Goal: Task Accomplishment & Management: Manage account settings

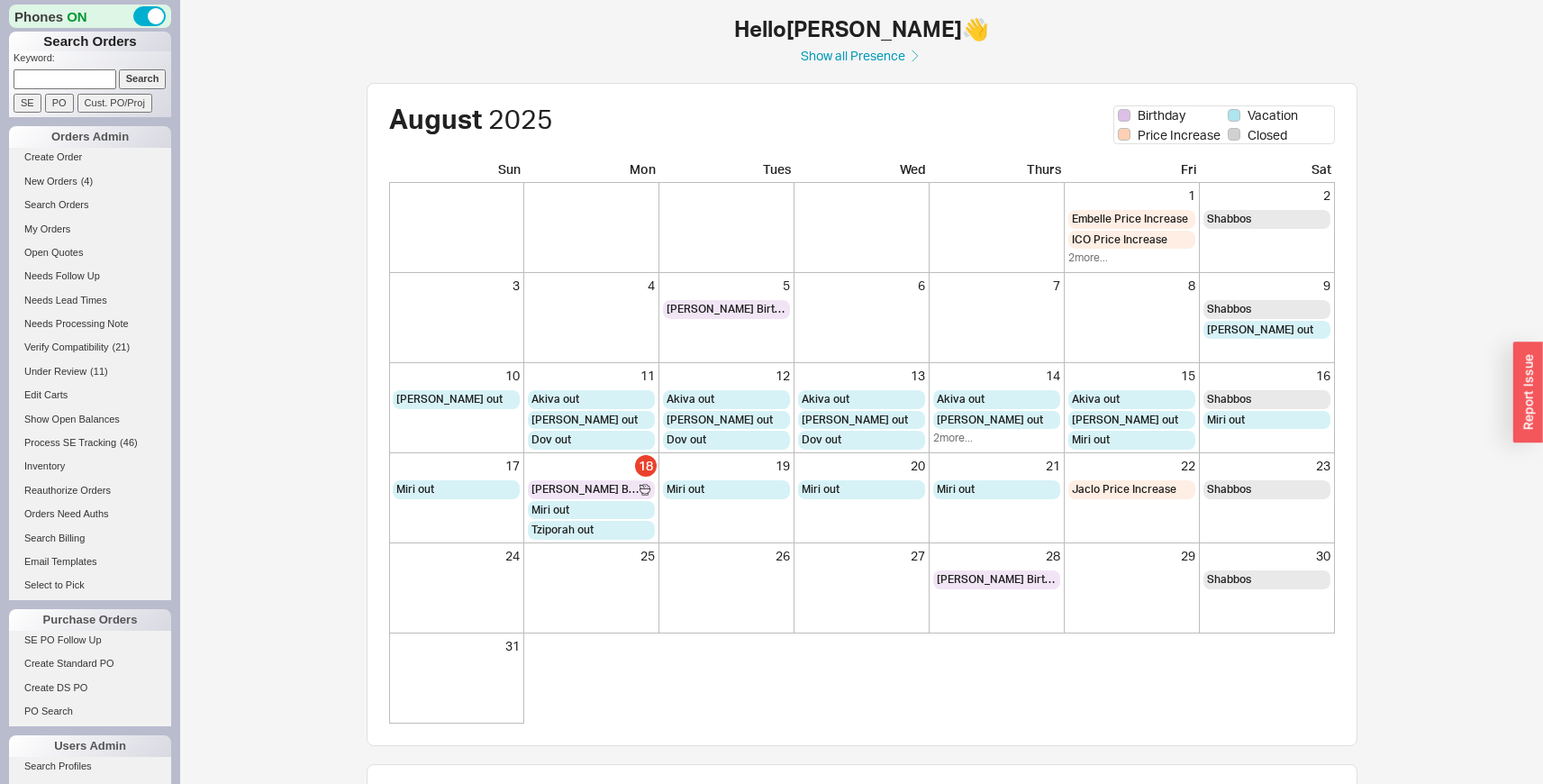
click at [1394, 373] on div "[DEMOGRAPHIC_DATA] Birthday Vacation Price Increase Closed Sun Mon Tues Wed Thu…" at bounding box center [862, 710] width 1135 height 1254
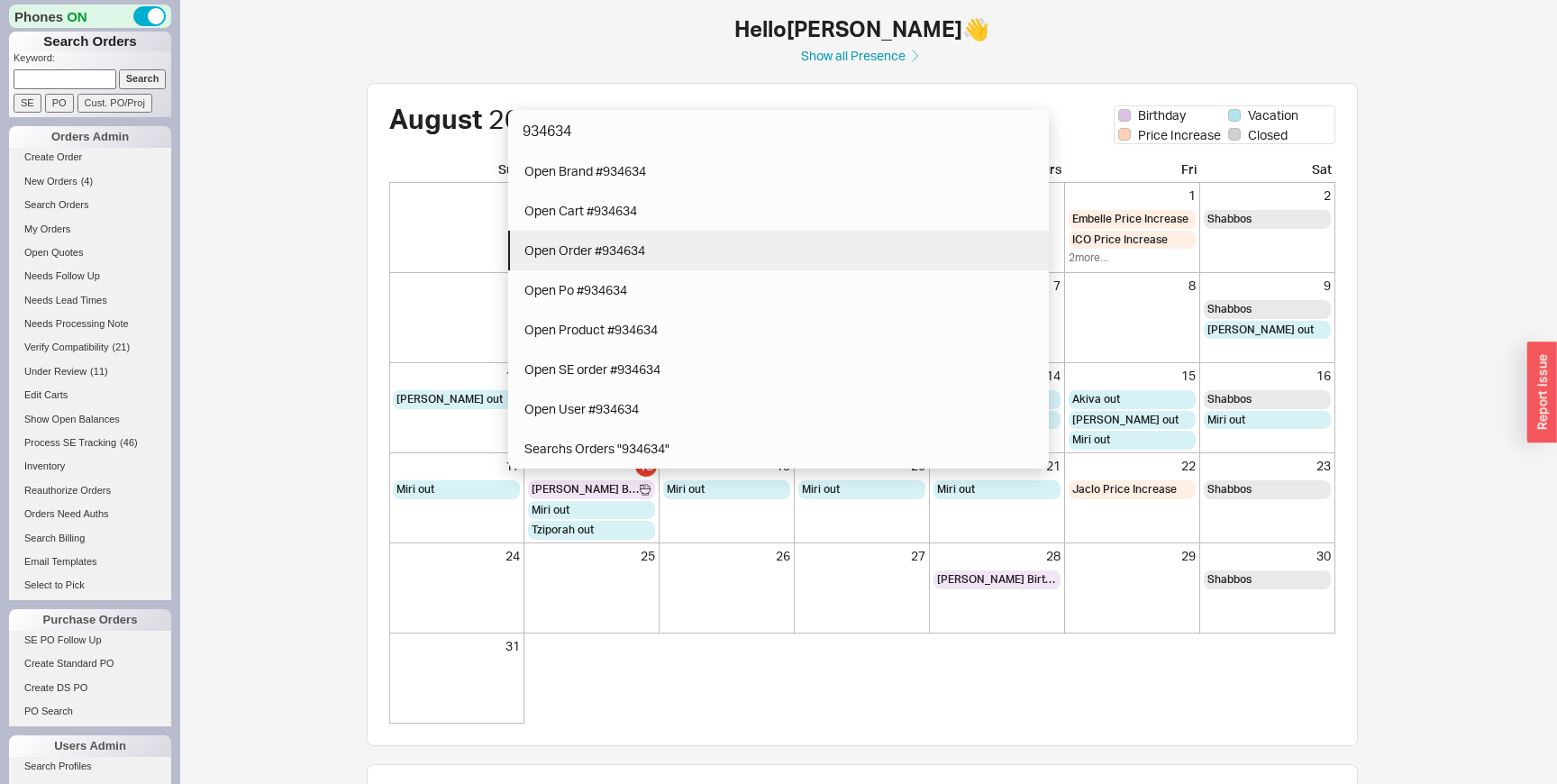
type input "934634"
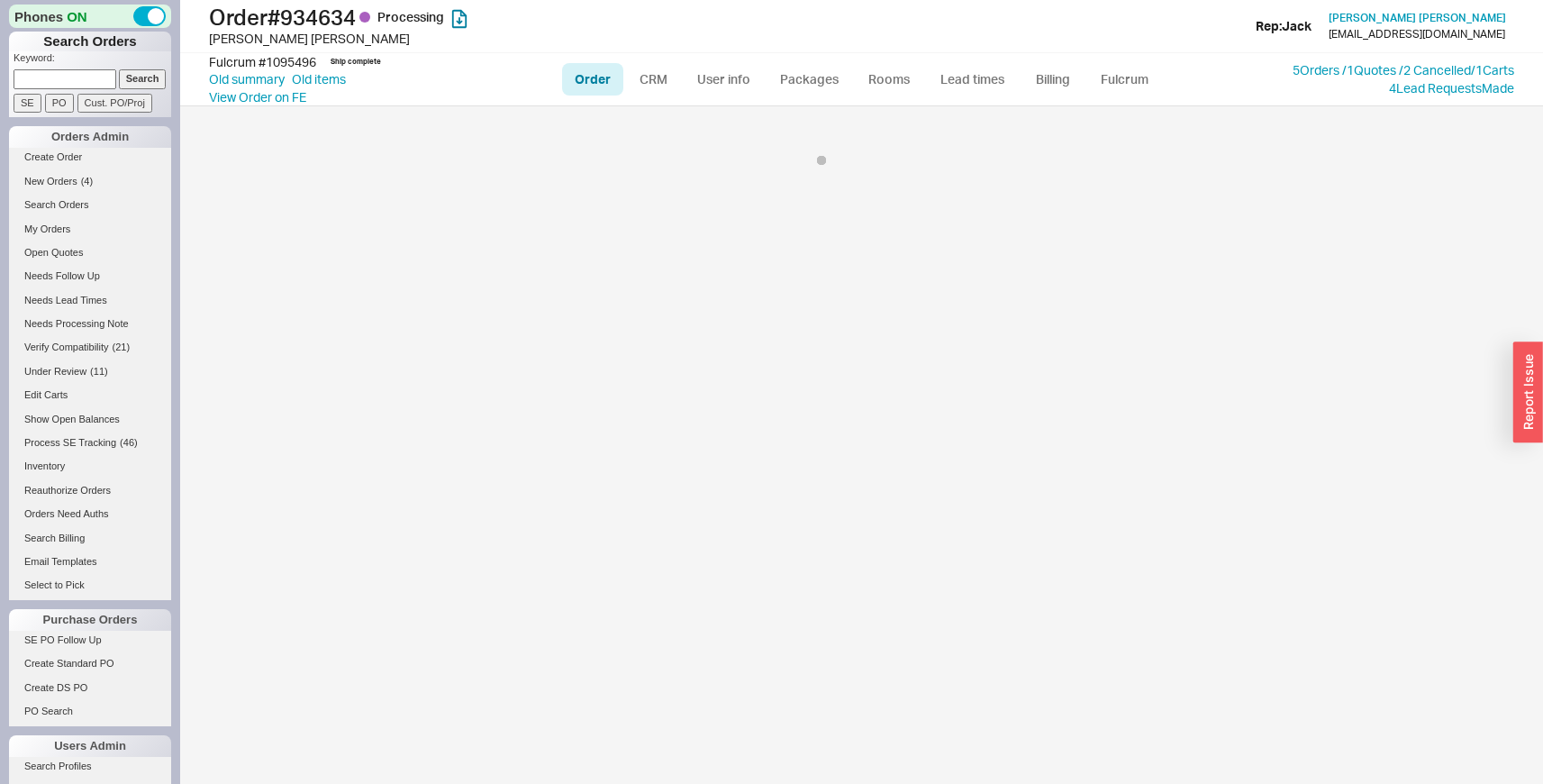
select select "LOW"
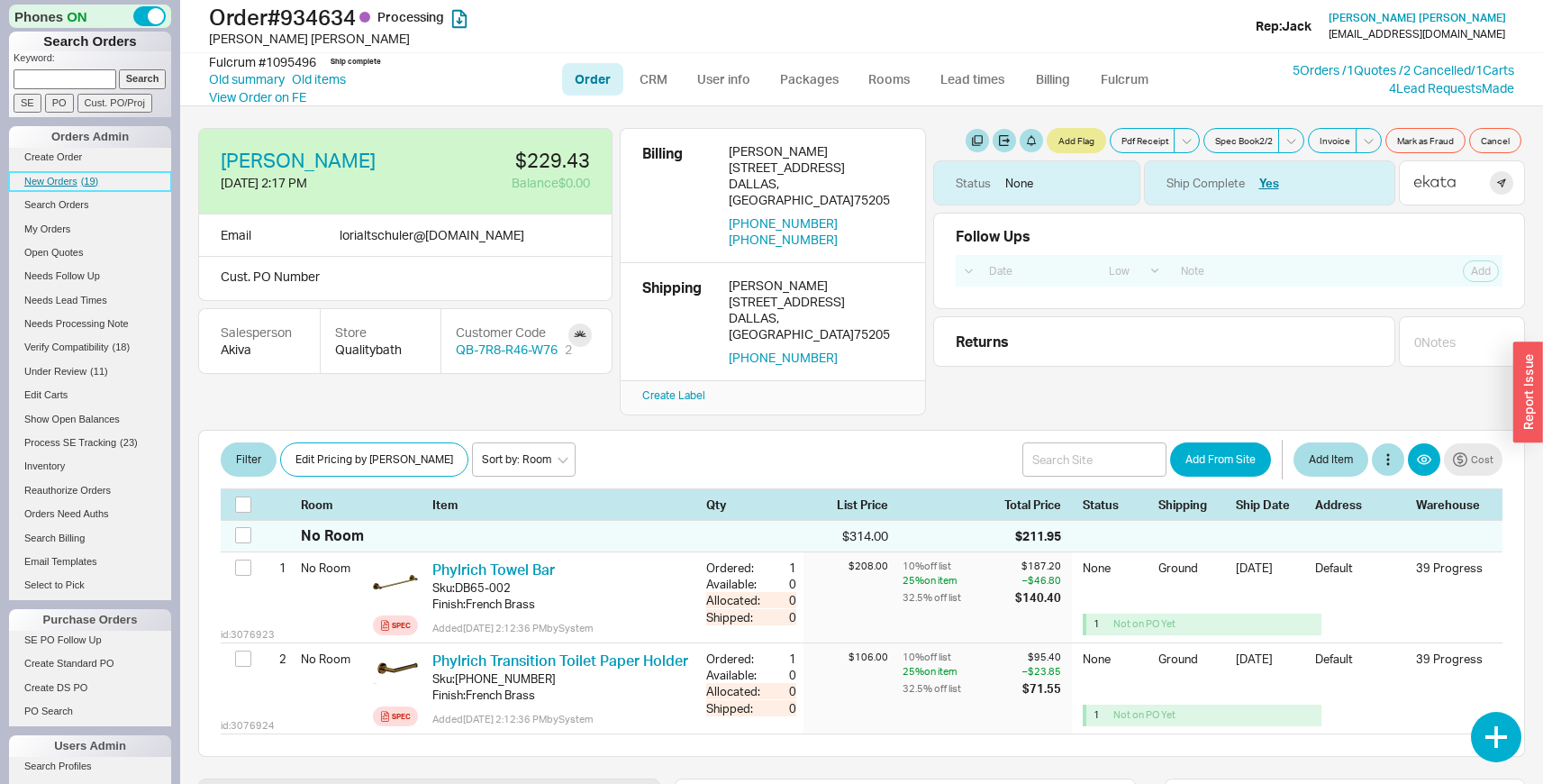
click at [71, 184] on span "New Orders" at bounding box center [51, 181] width 53 height 11
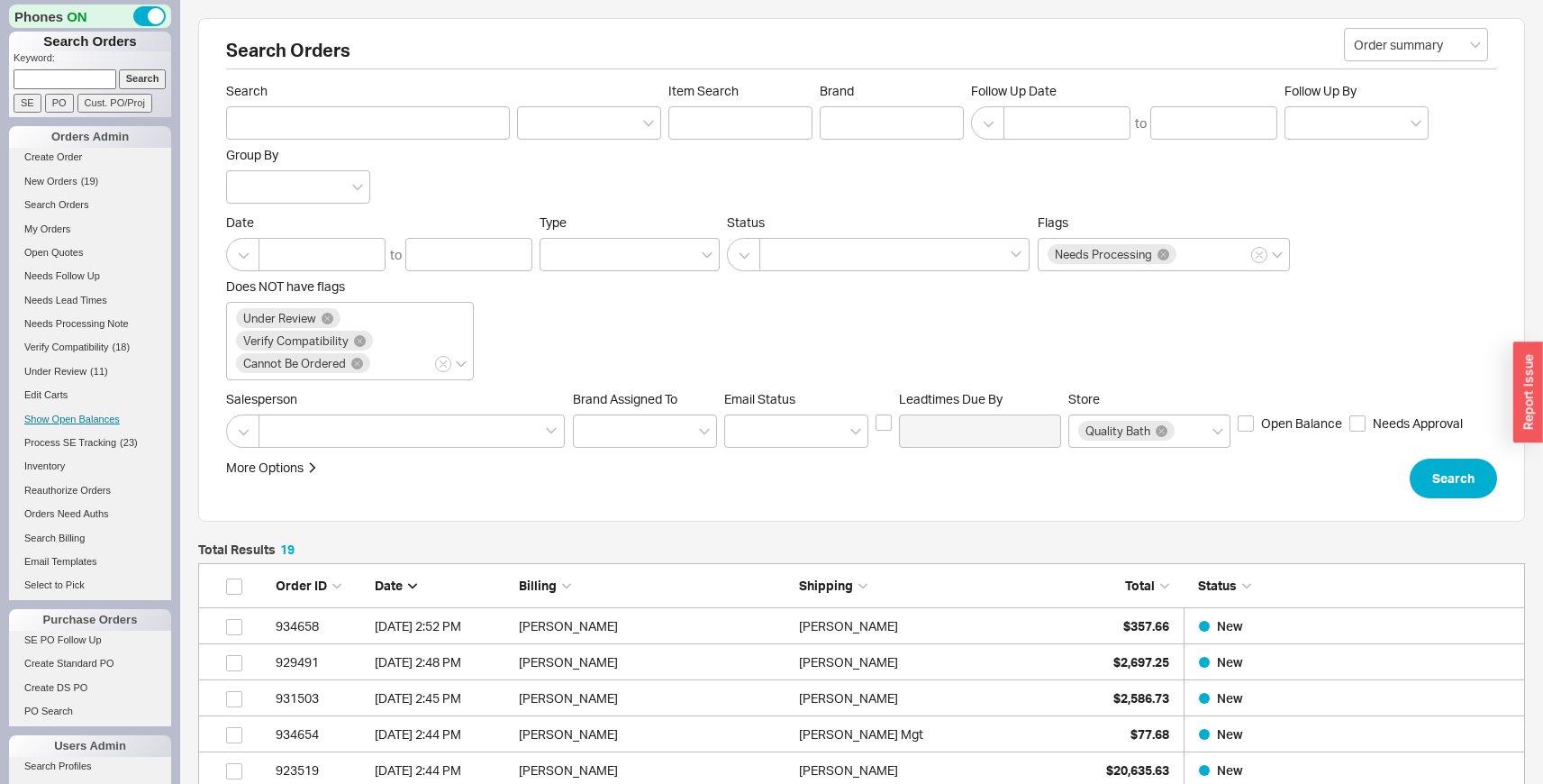
scroll to position [752, 1313]
click at [81, 373] on span "Under Review" at bounding box center [55, 371] width 62 height 11
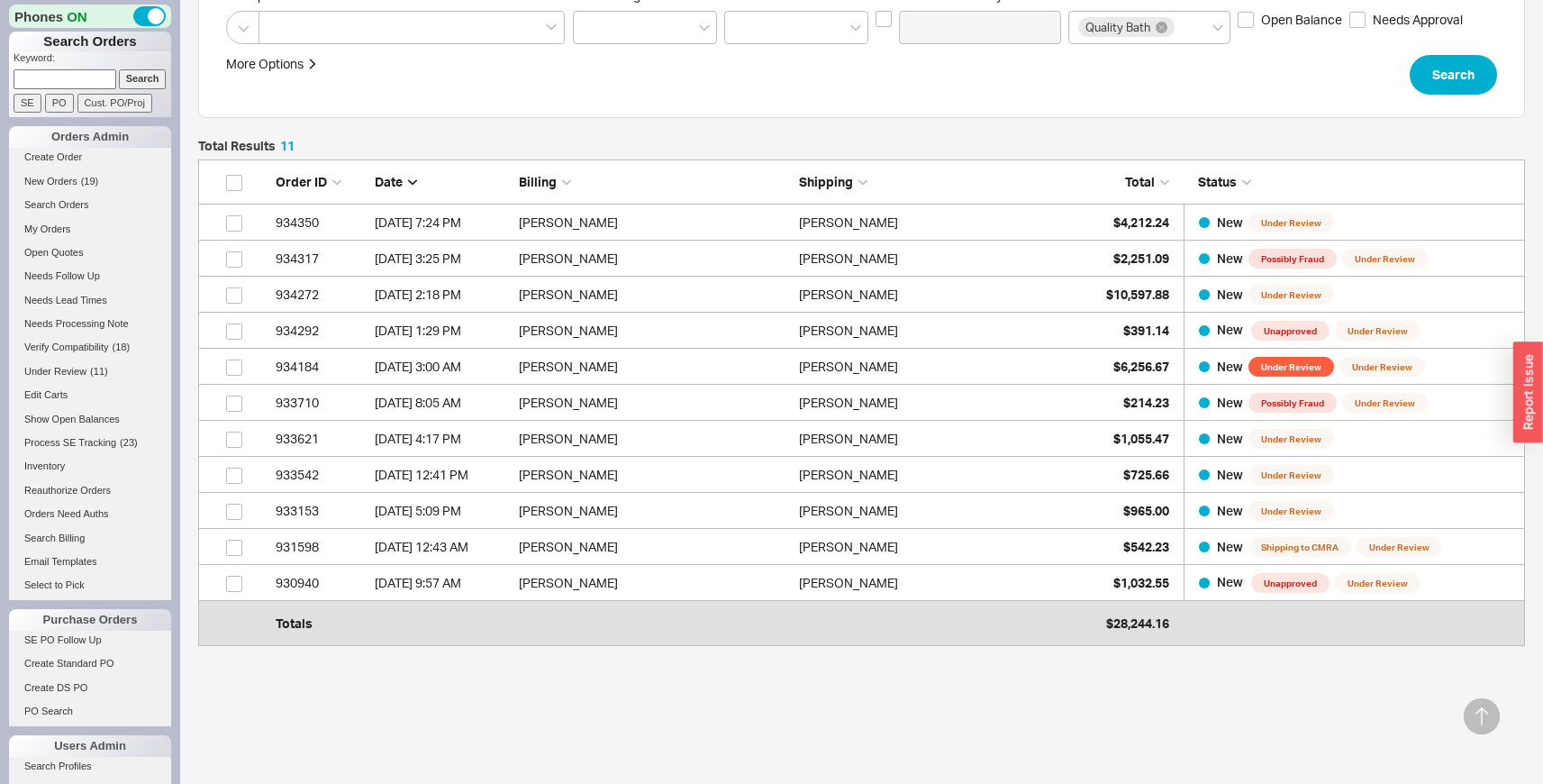
scroll to position [380, 0]
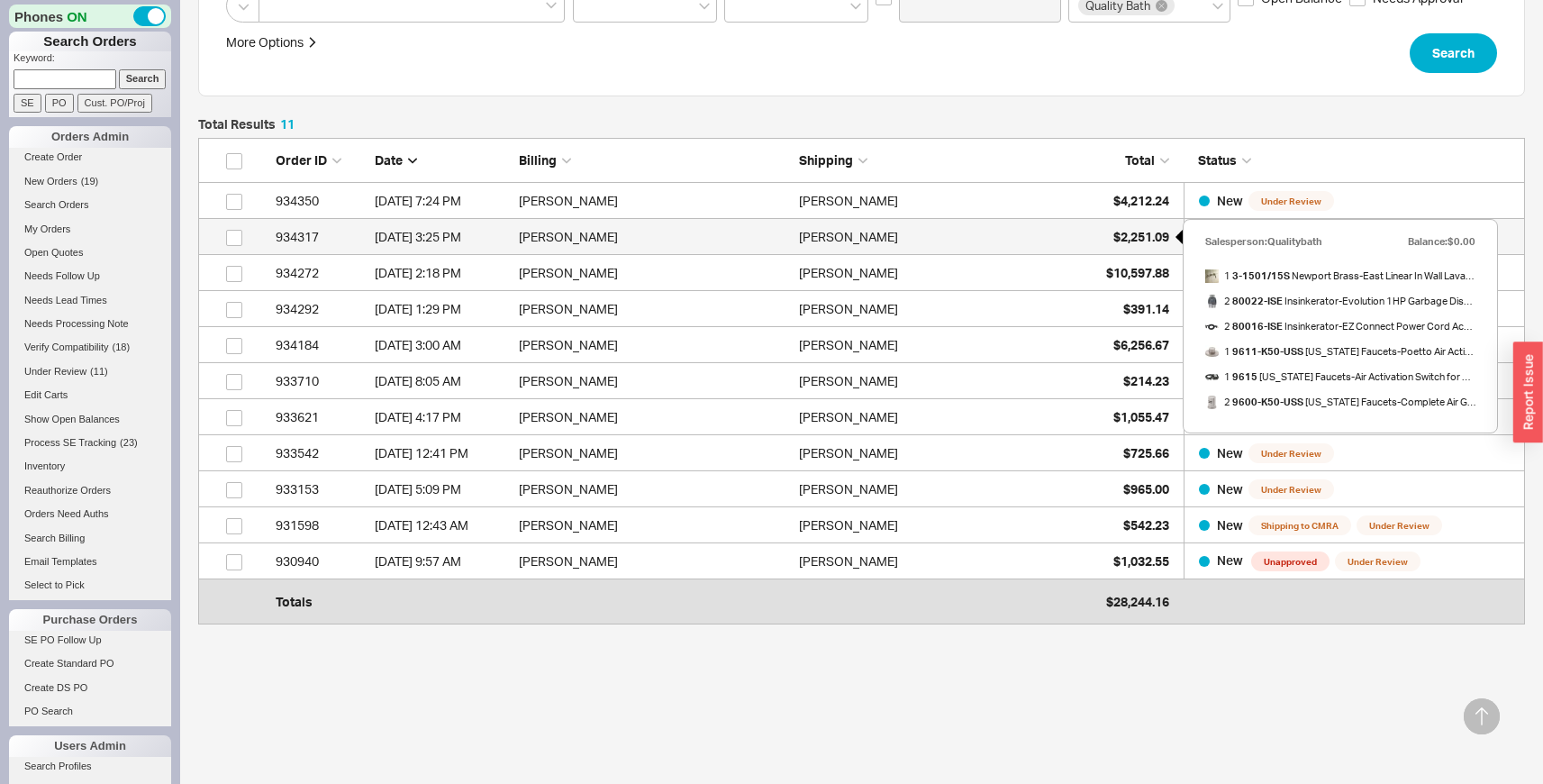
click at [1145, 244] on div "$2,251.09" at bounding box center [1124, 237] width 90 height 36
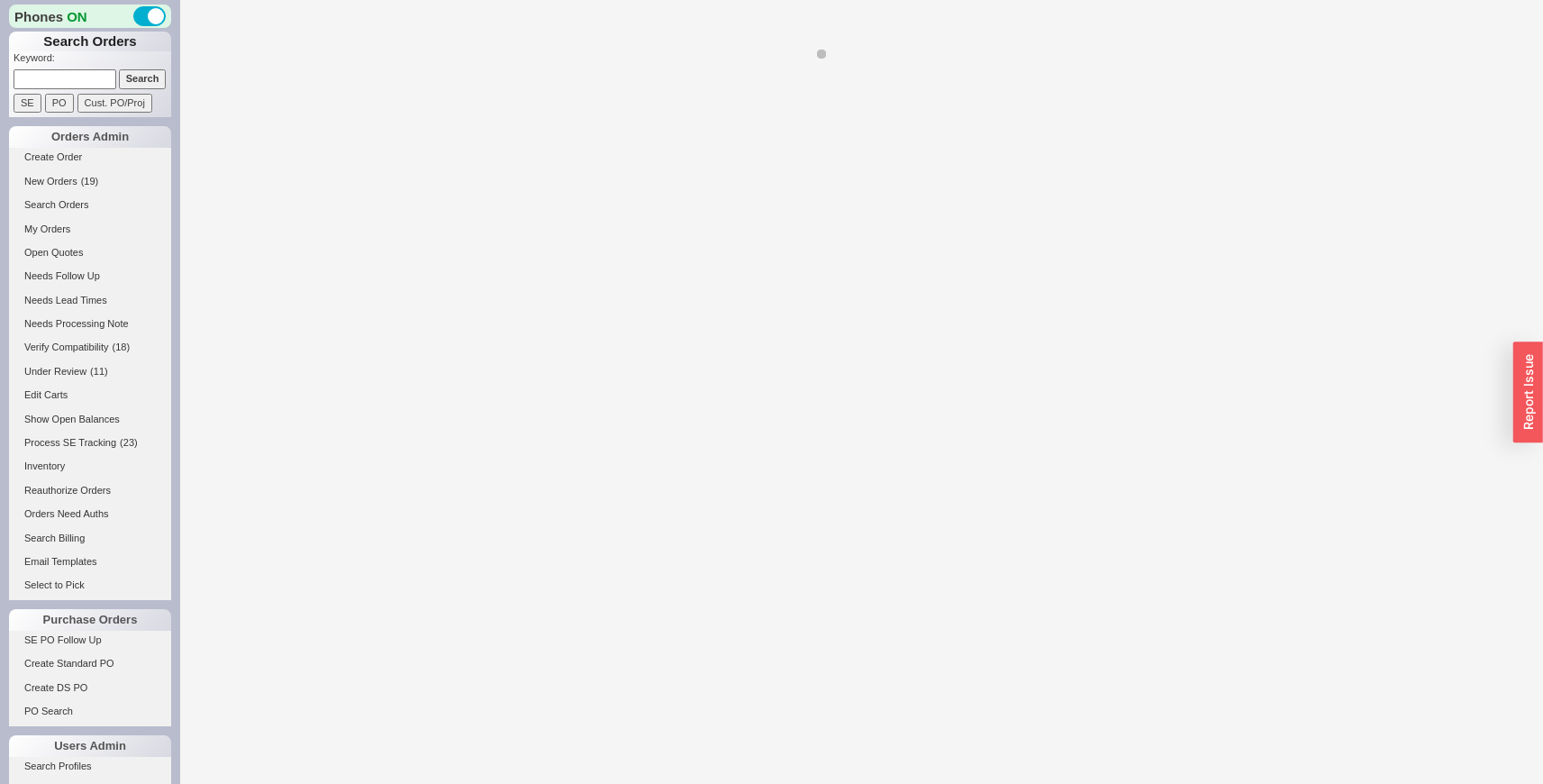
select select "LOW"
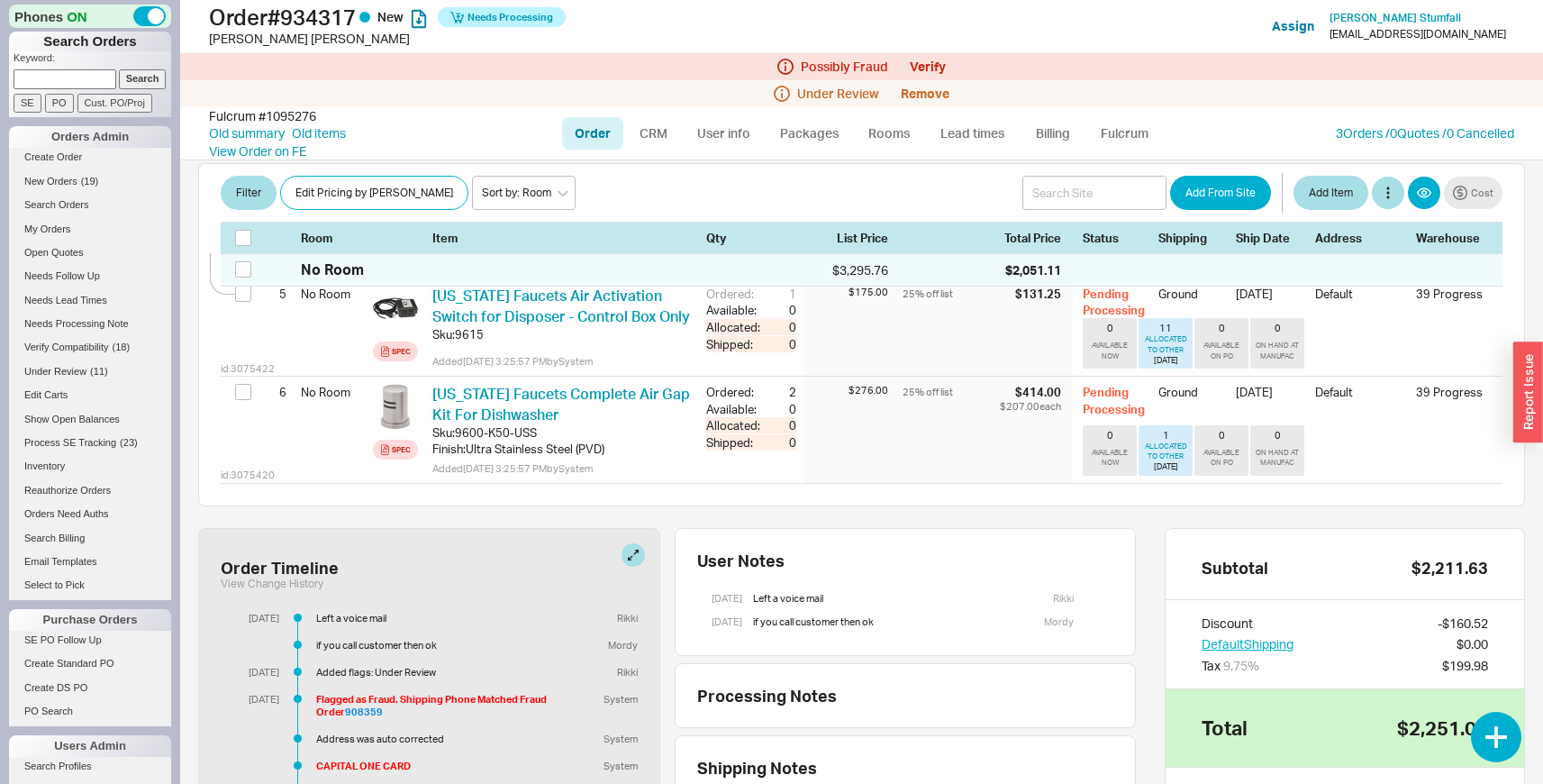
scroll to position [763, 0]
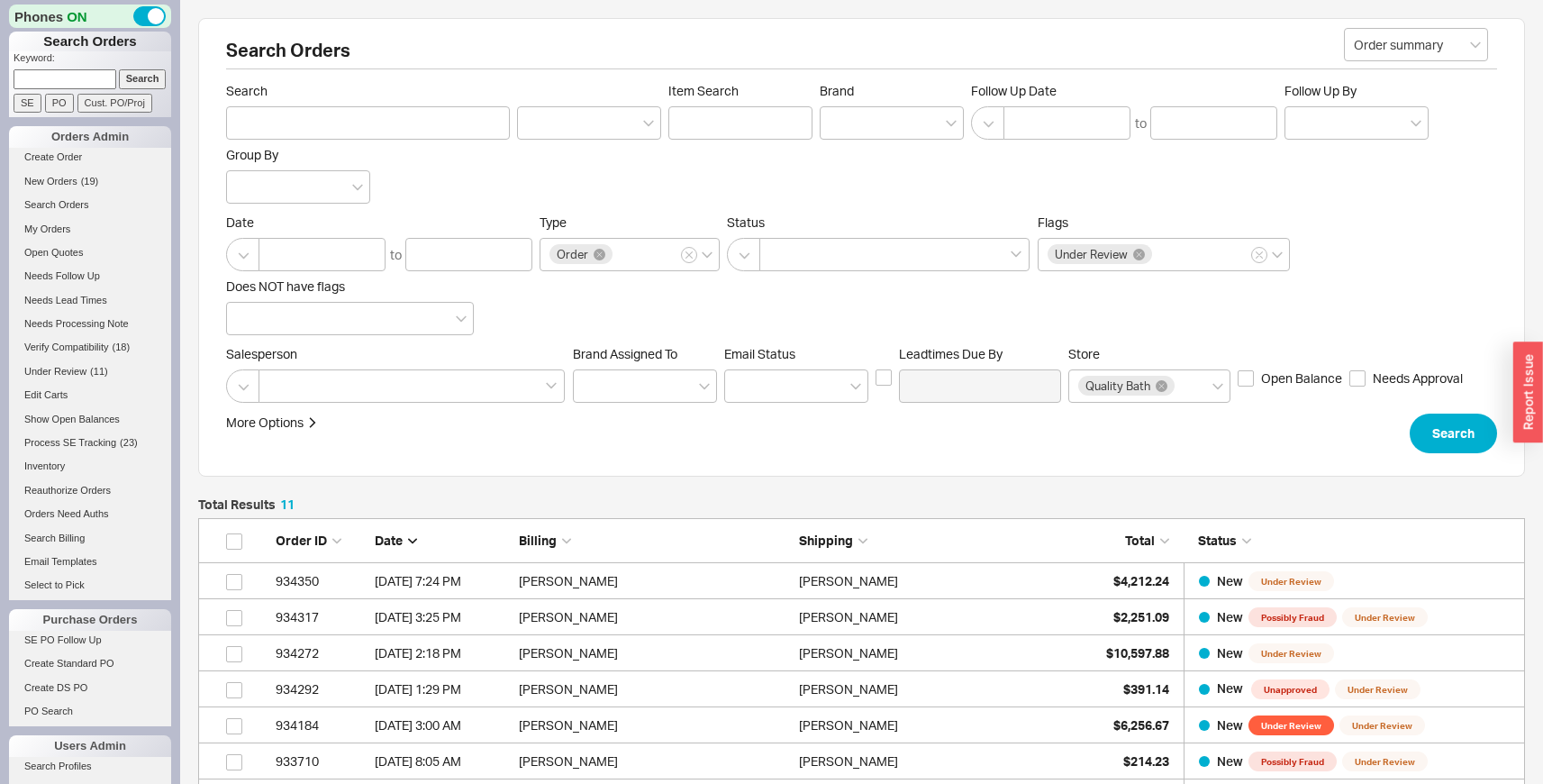
scroll to position [464, 1313]
click at [964, 590] on div "Suman Kasturia" at bounding box center [935, 581] width 271 height 36
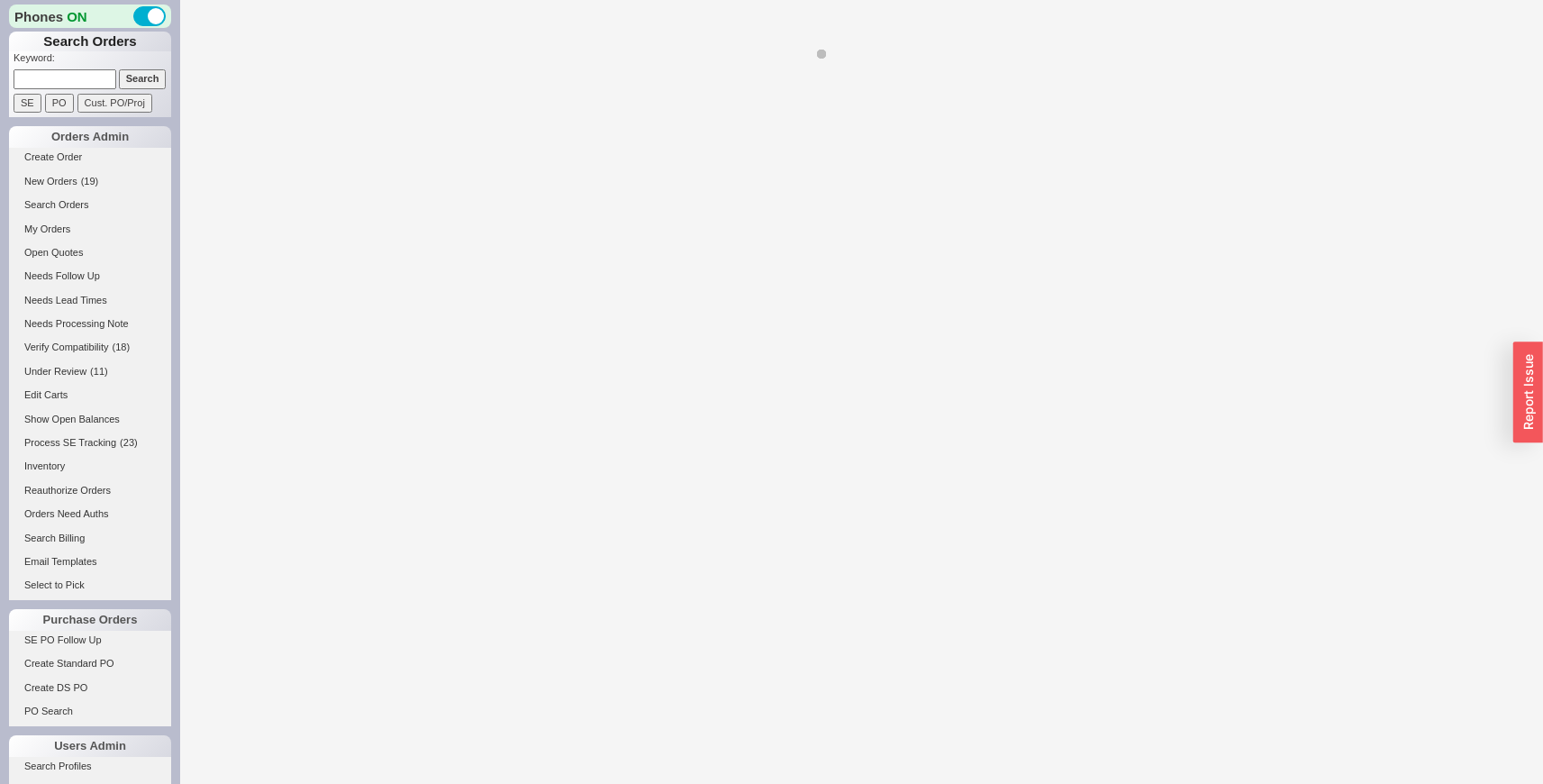
select select "LOW"
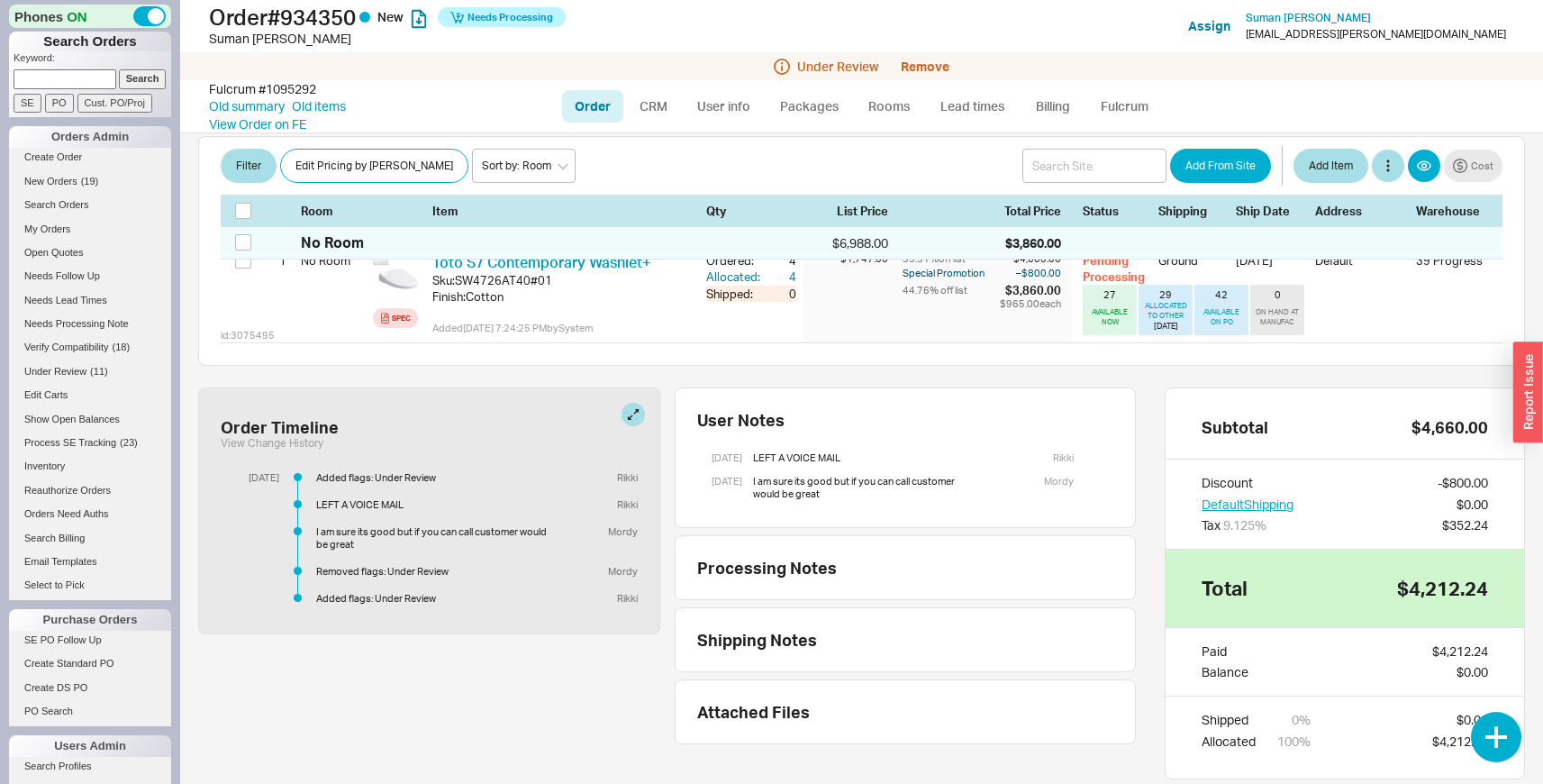
scroll to position [351, 0]
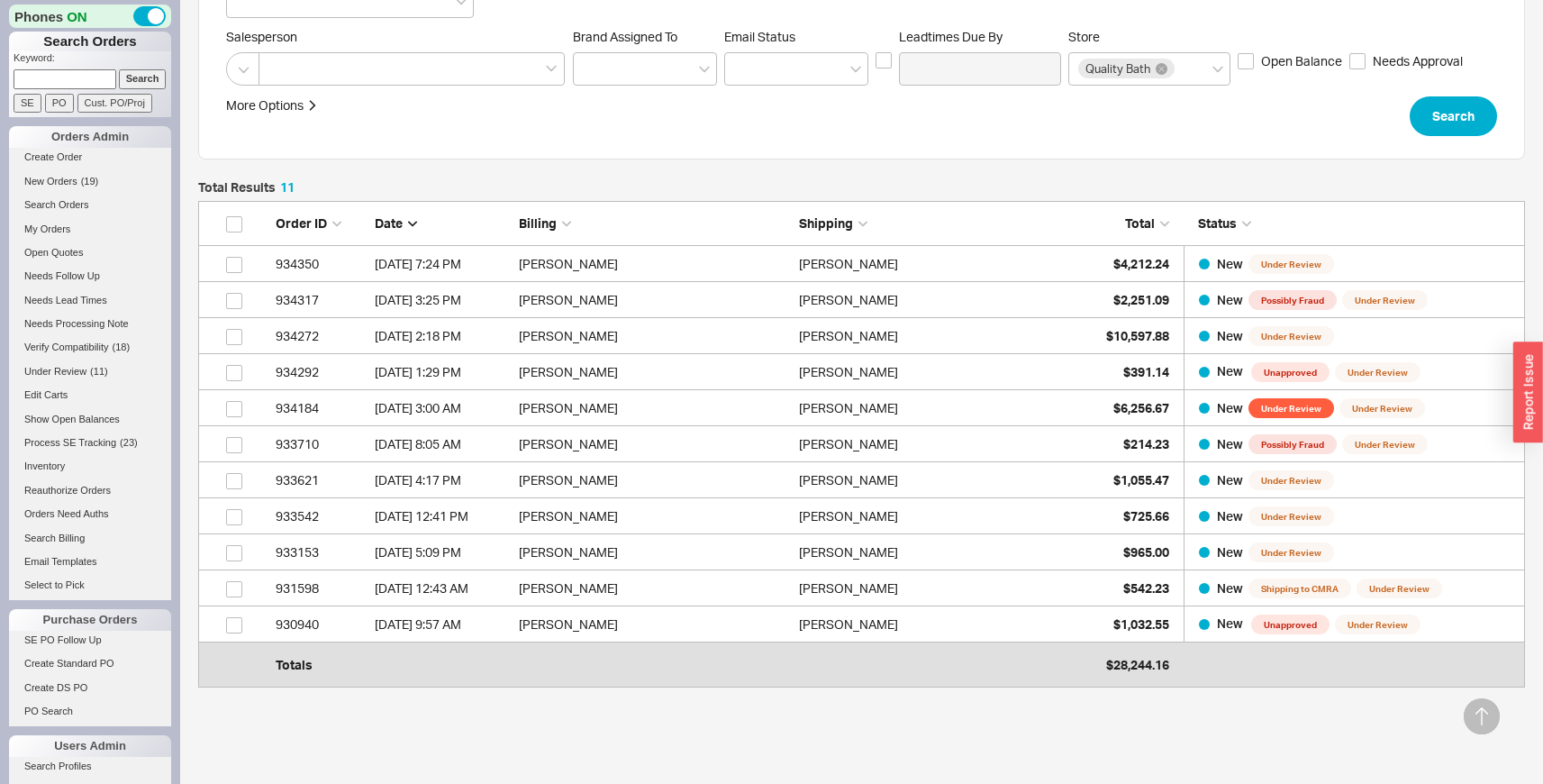
scroll to position [326, 0]
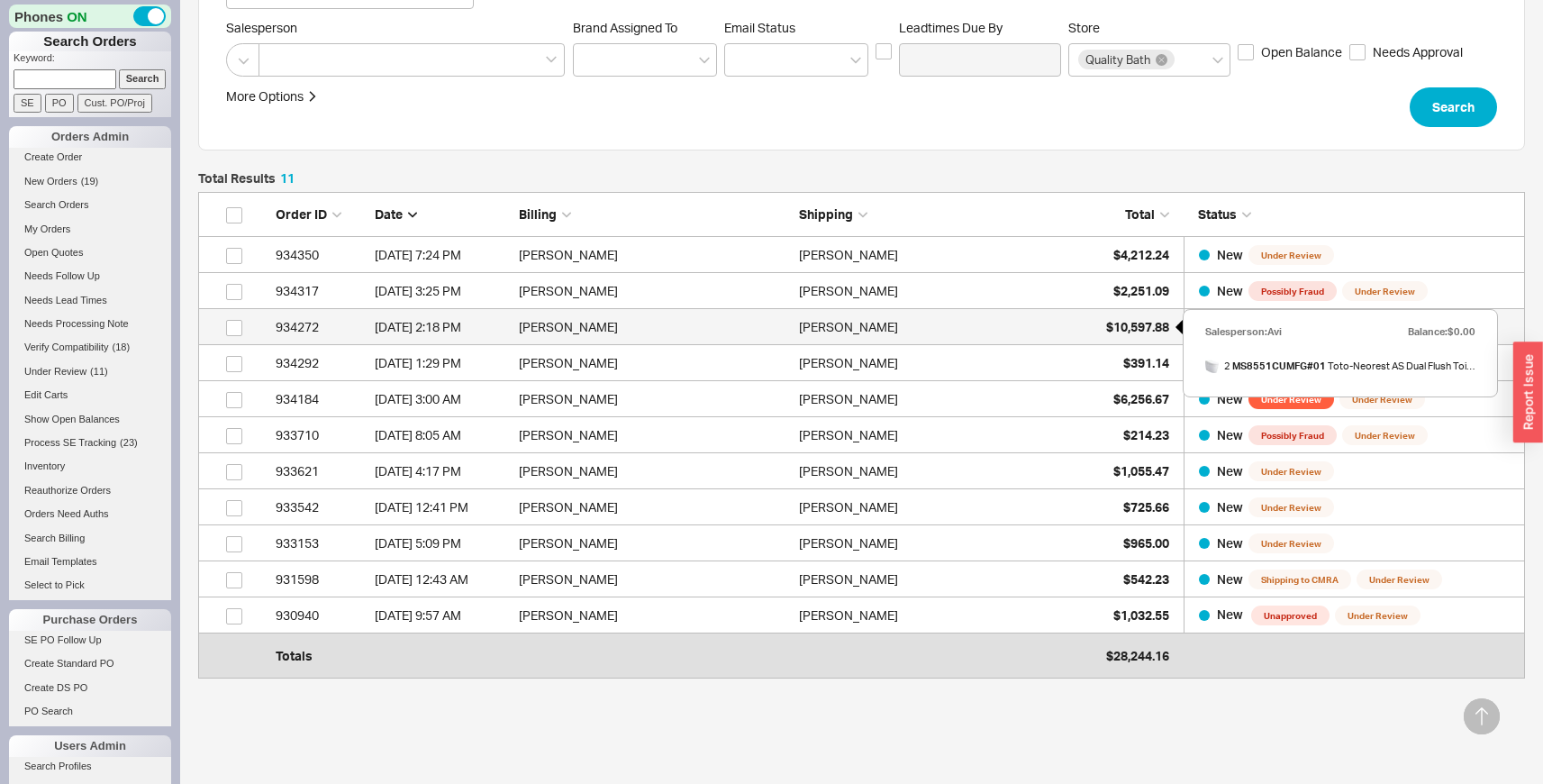
click at [1112, 333] on span "$10,597.88" at bounding box center [1138, 326] width 63 height 15
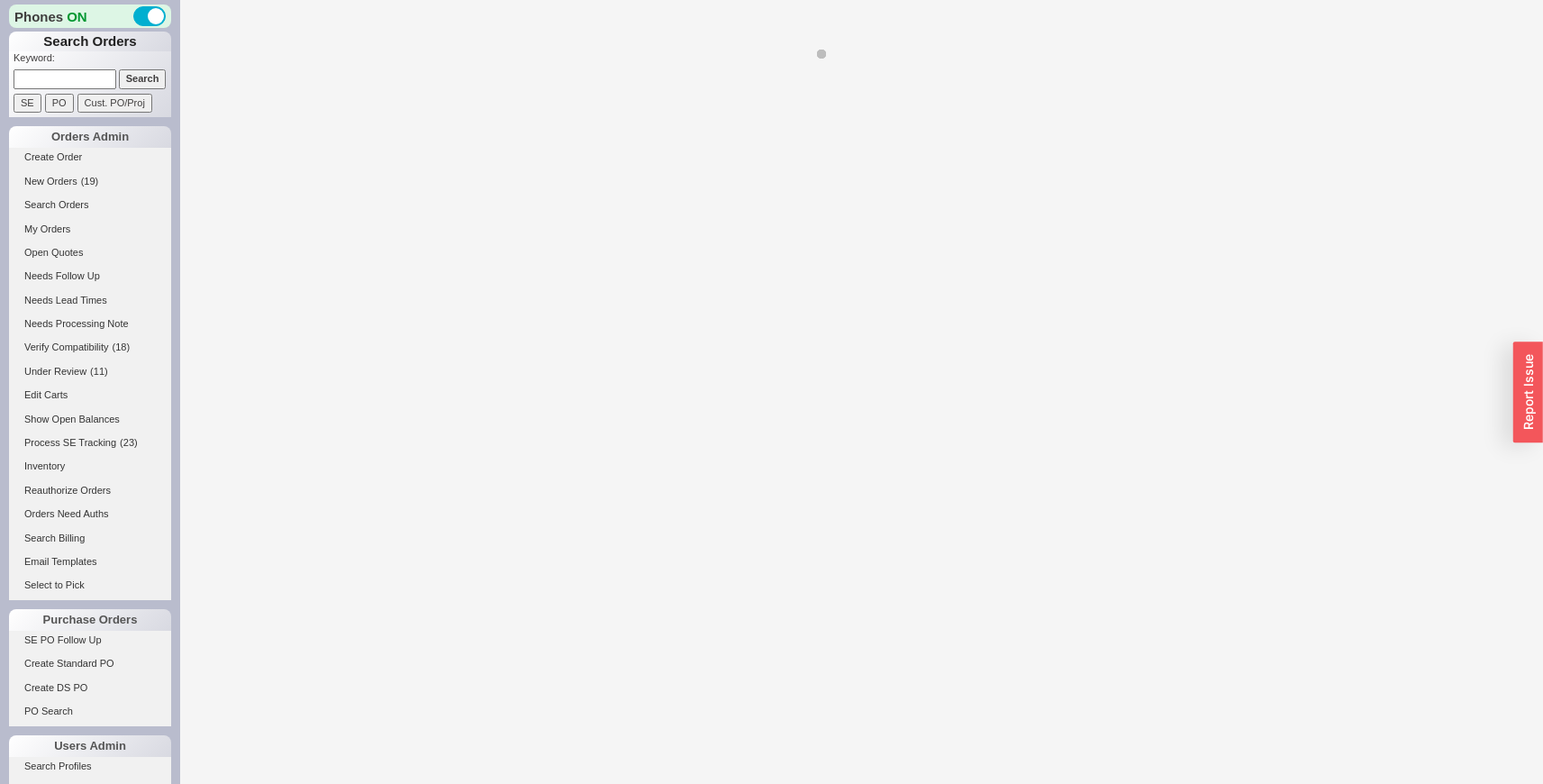
select select "LOW"
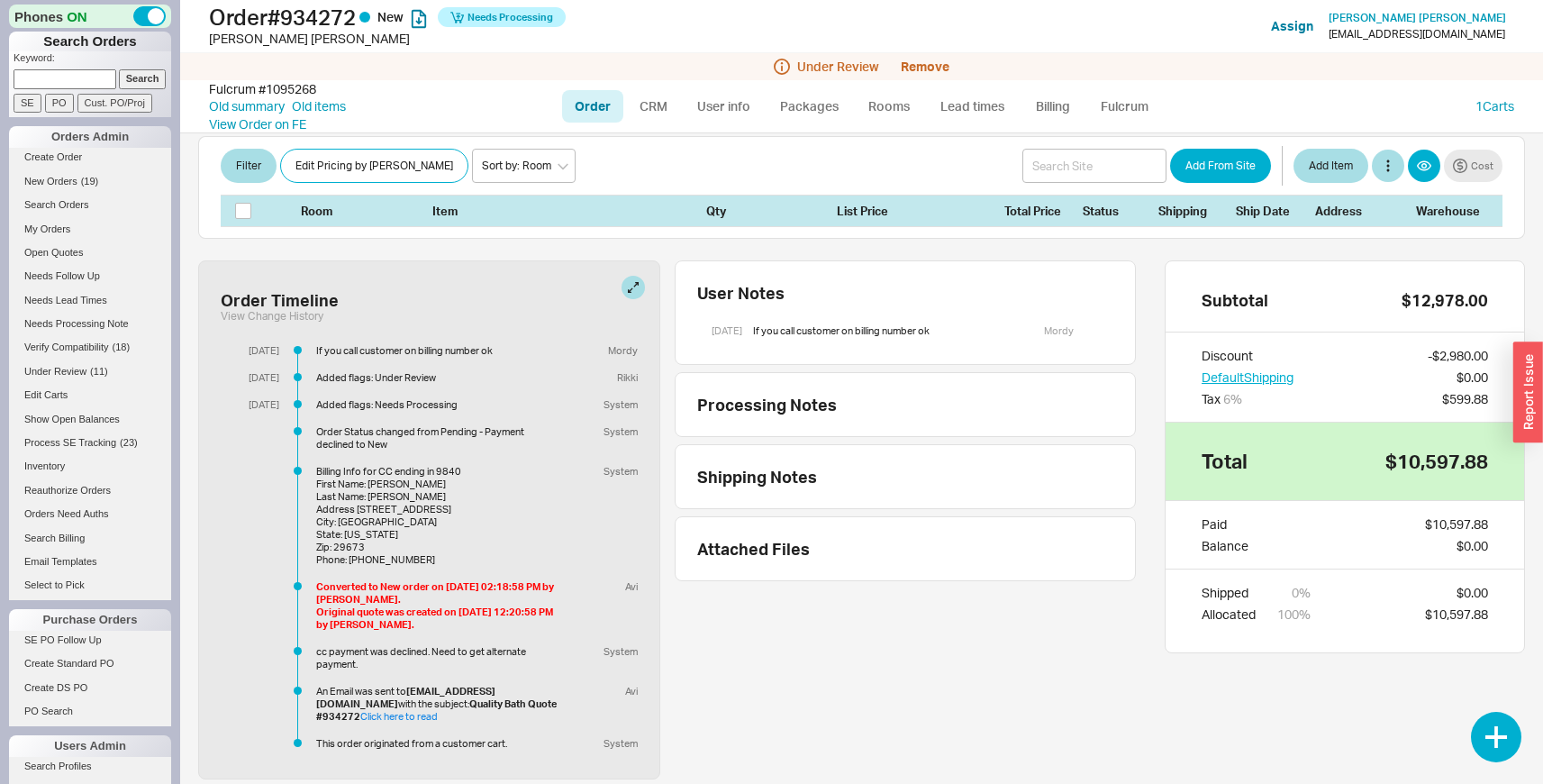
scroll to position [648, 0]
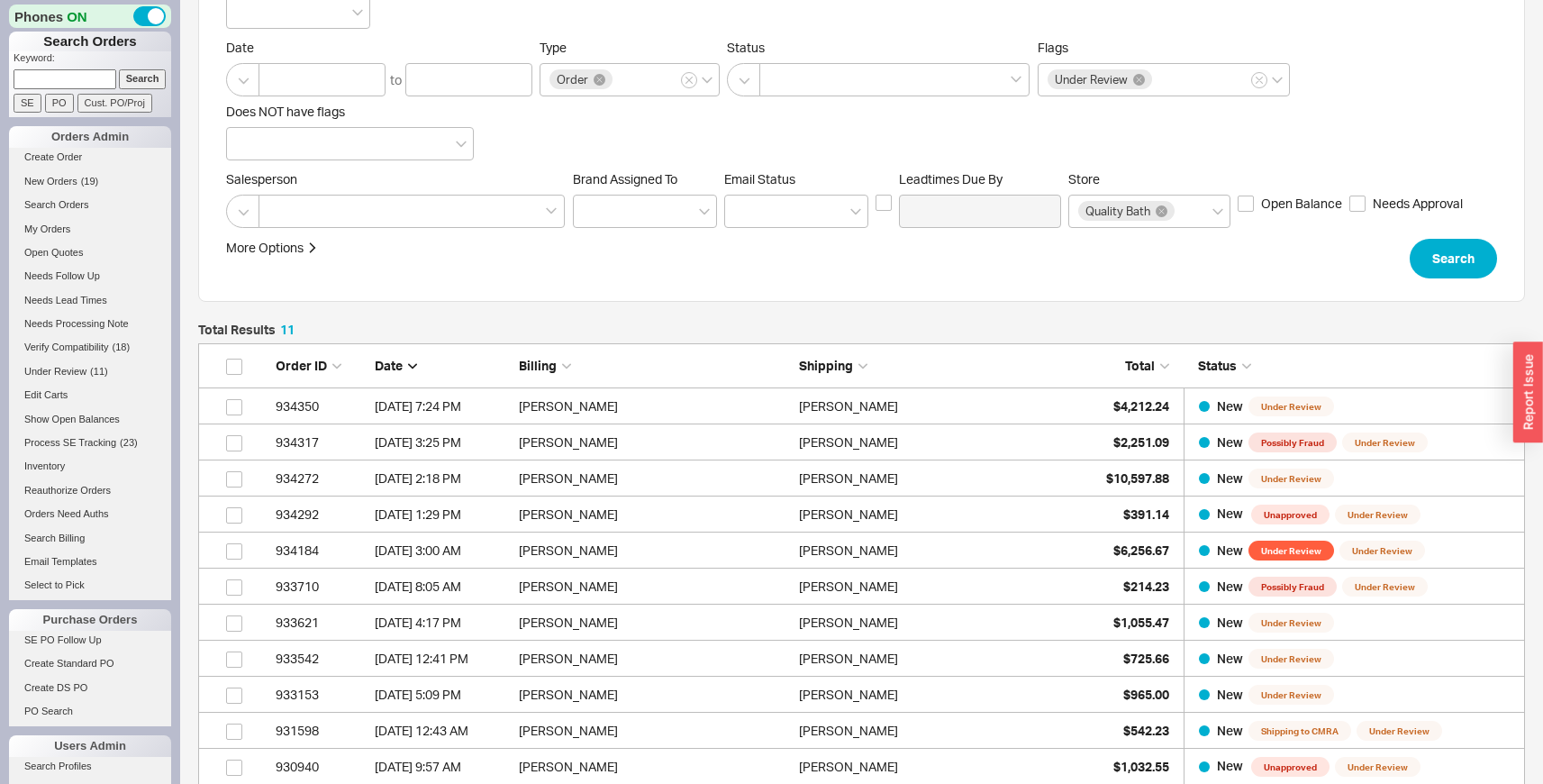
scroll to position [192, 0]
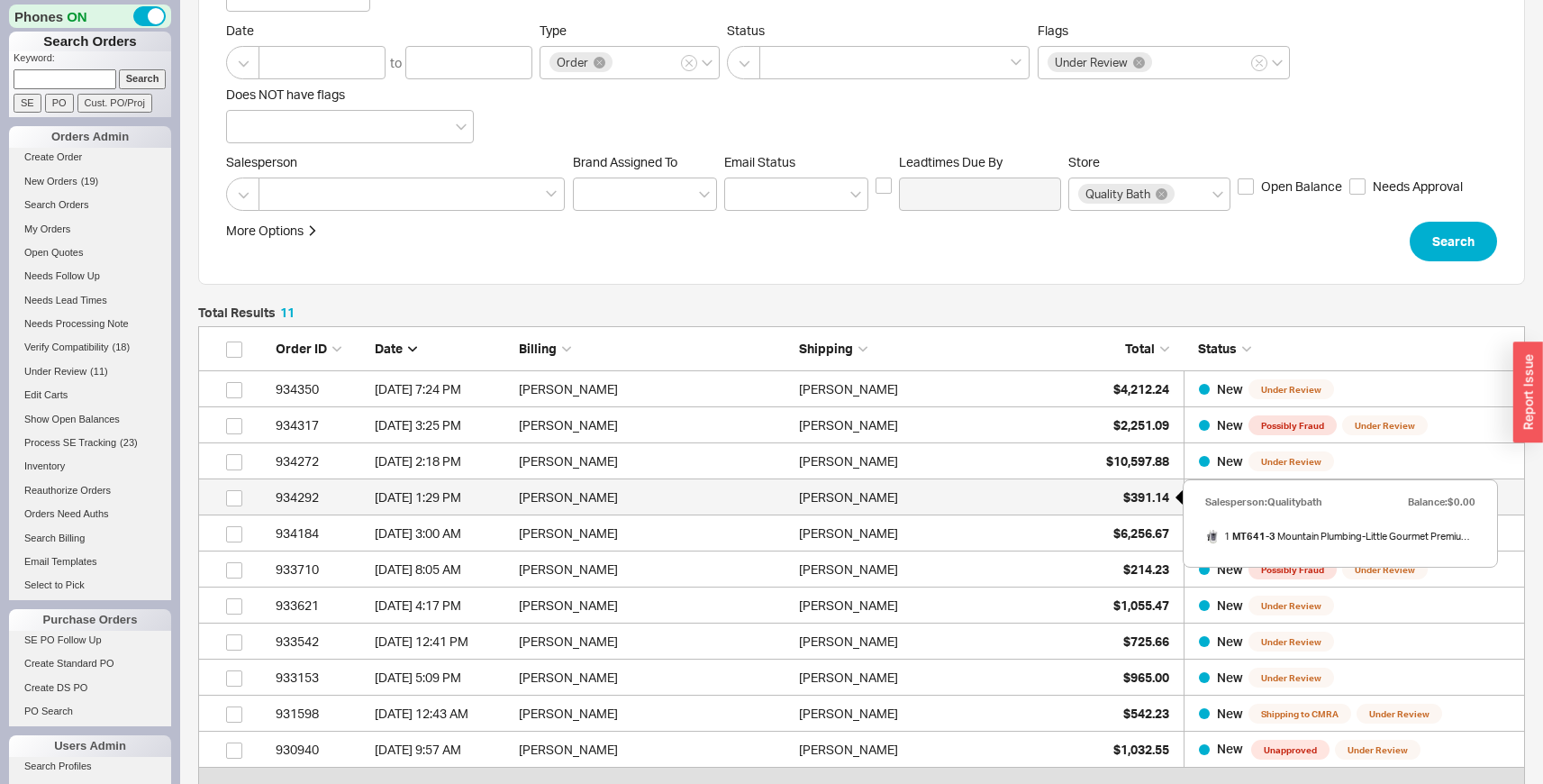
click at [1149, 487] on div "$391.14" at bounding box center [1124, 497] width 90 height 36
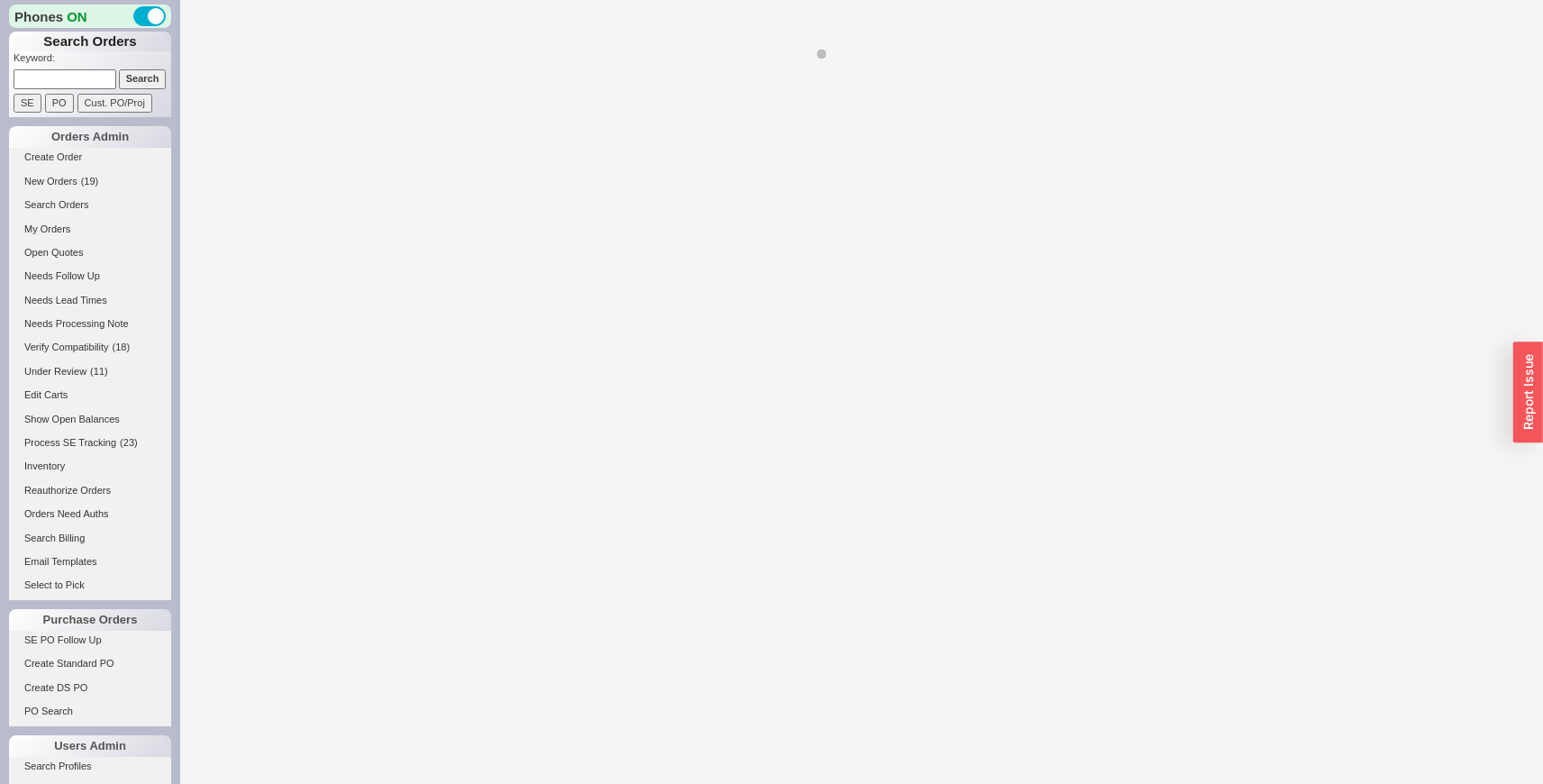
select select "LOW"
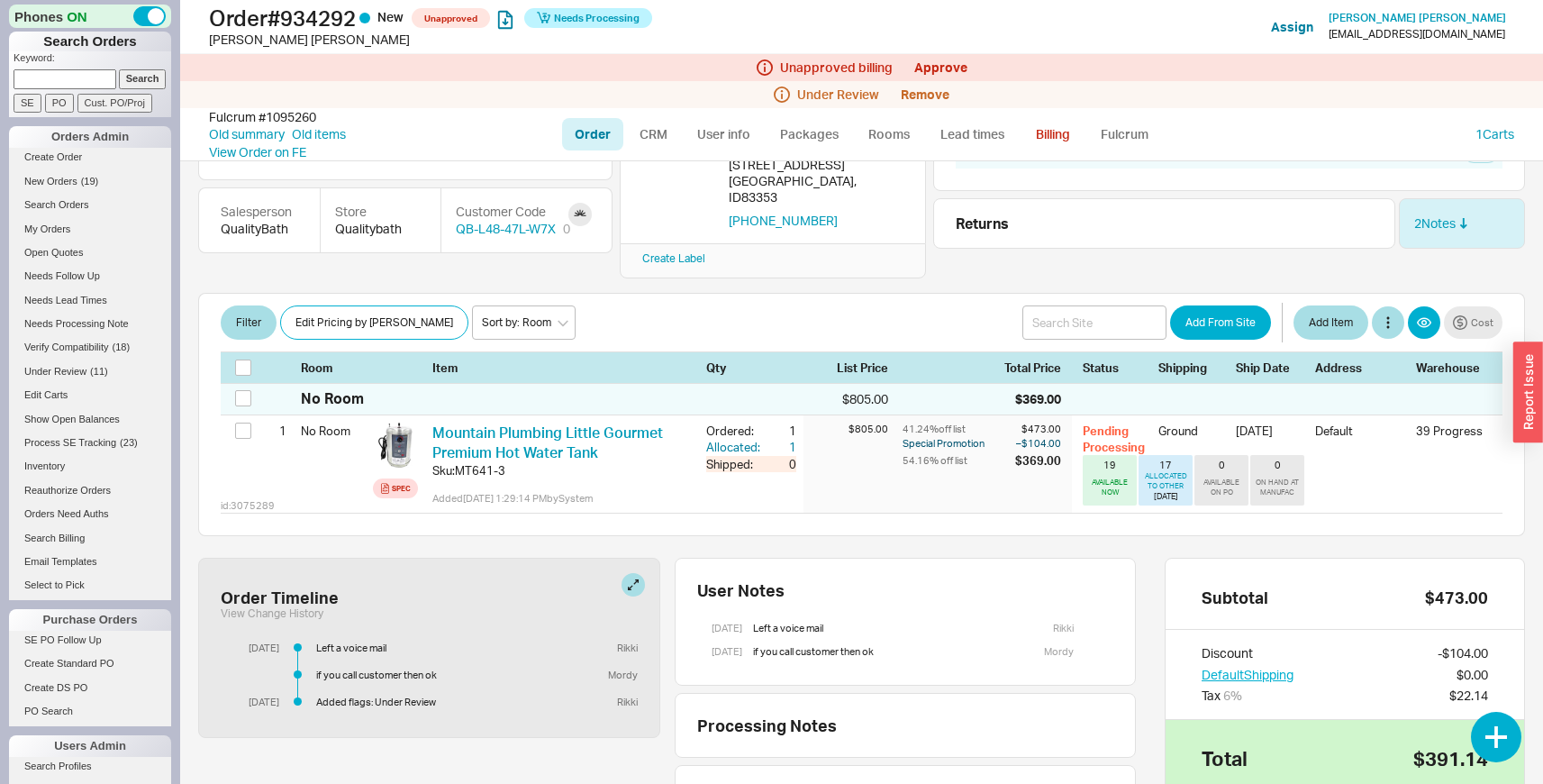
scroll to position [176, 0]
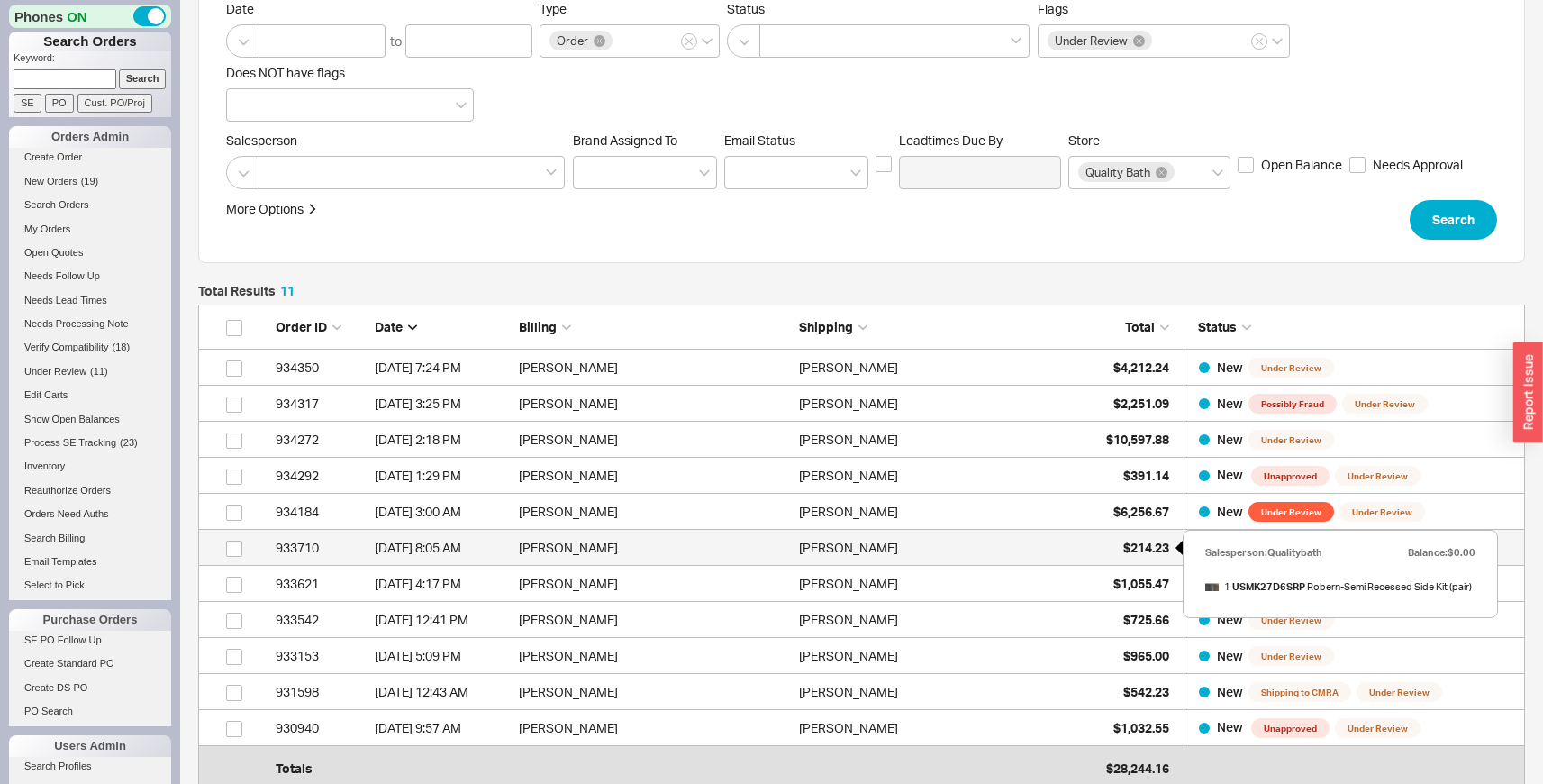
click at [1146, 540] on span "$214.23" at bounding box center [1146, 547] width 46 height 15
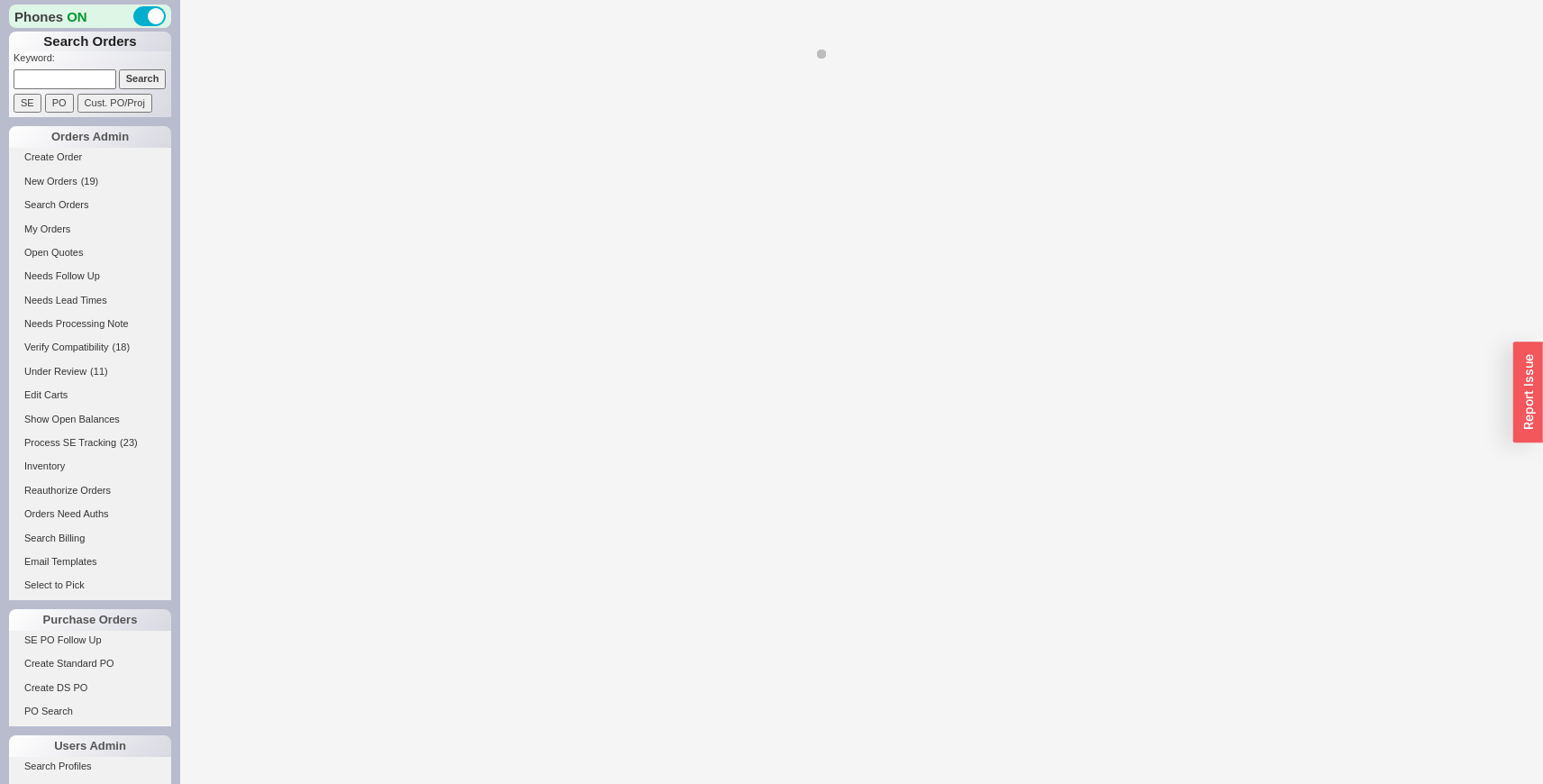
select select "LOW"
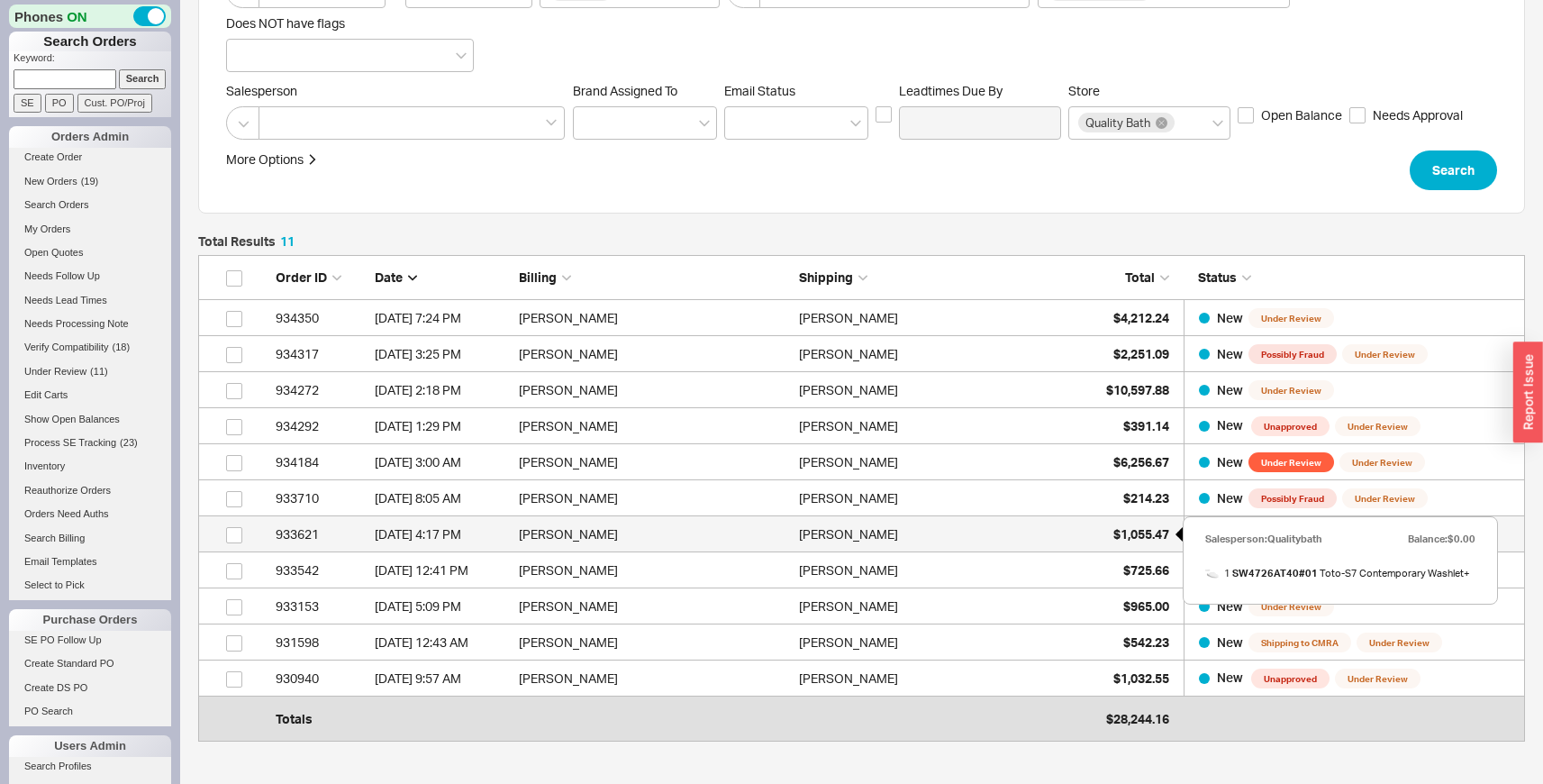
click at [1164, 520] on div "$1,055.47" at bounding box center [1124, 534] width 90 height 36
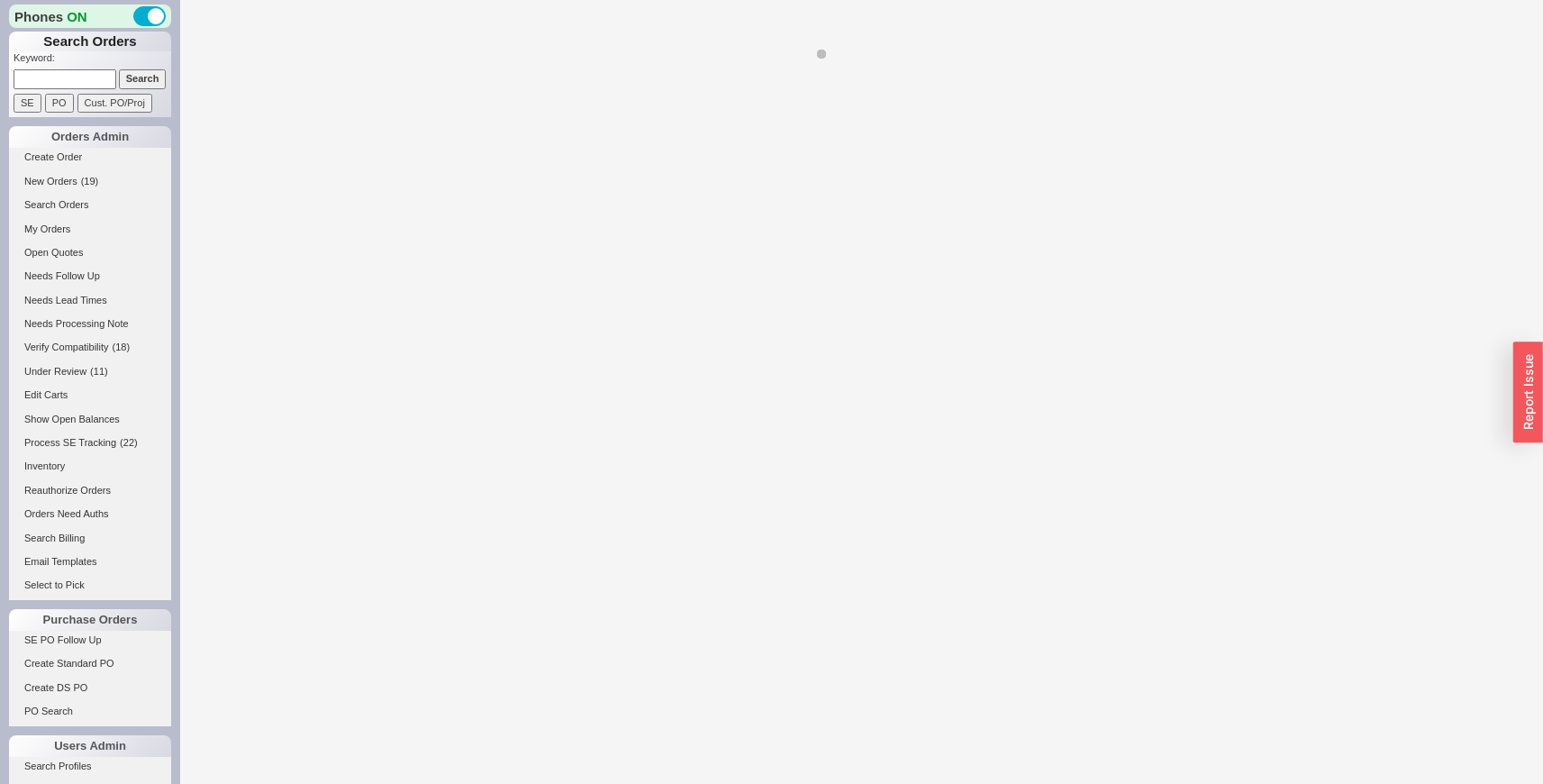
select select "LOW"
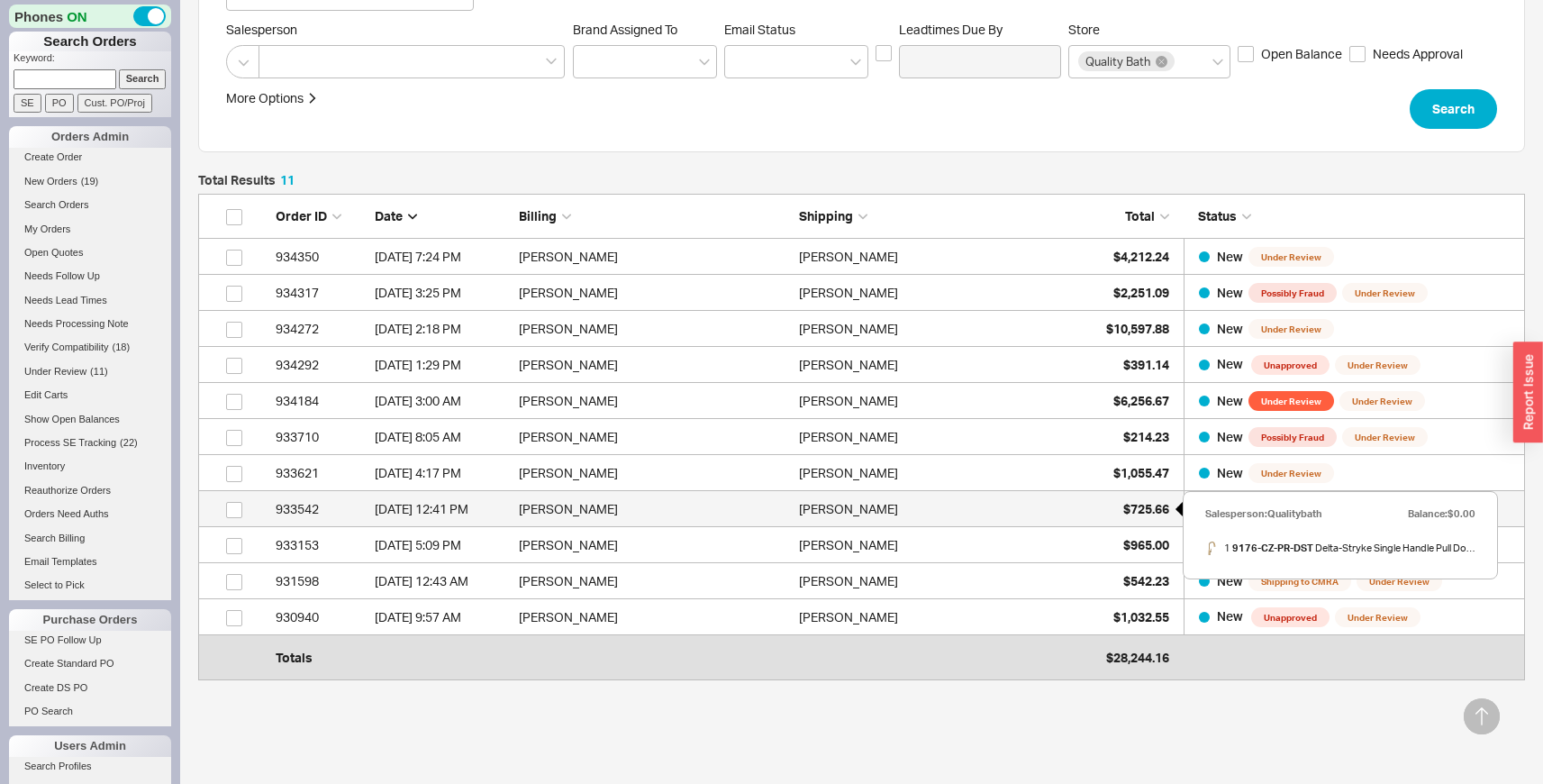
click at [1132, 502] on span "$725.66" at bounding box center [1146, 508] width 46 height 15
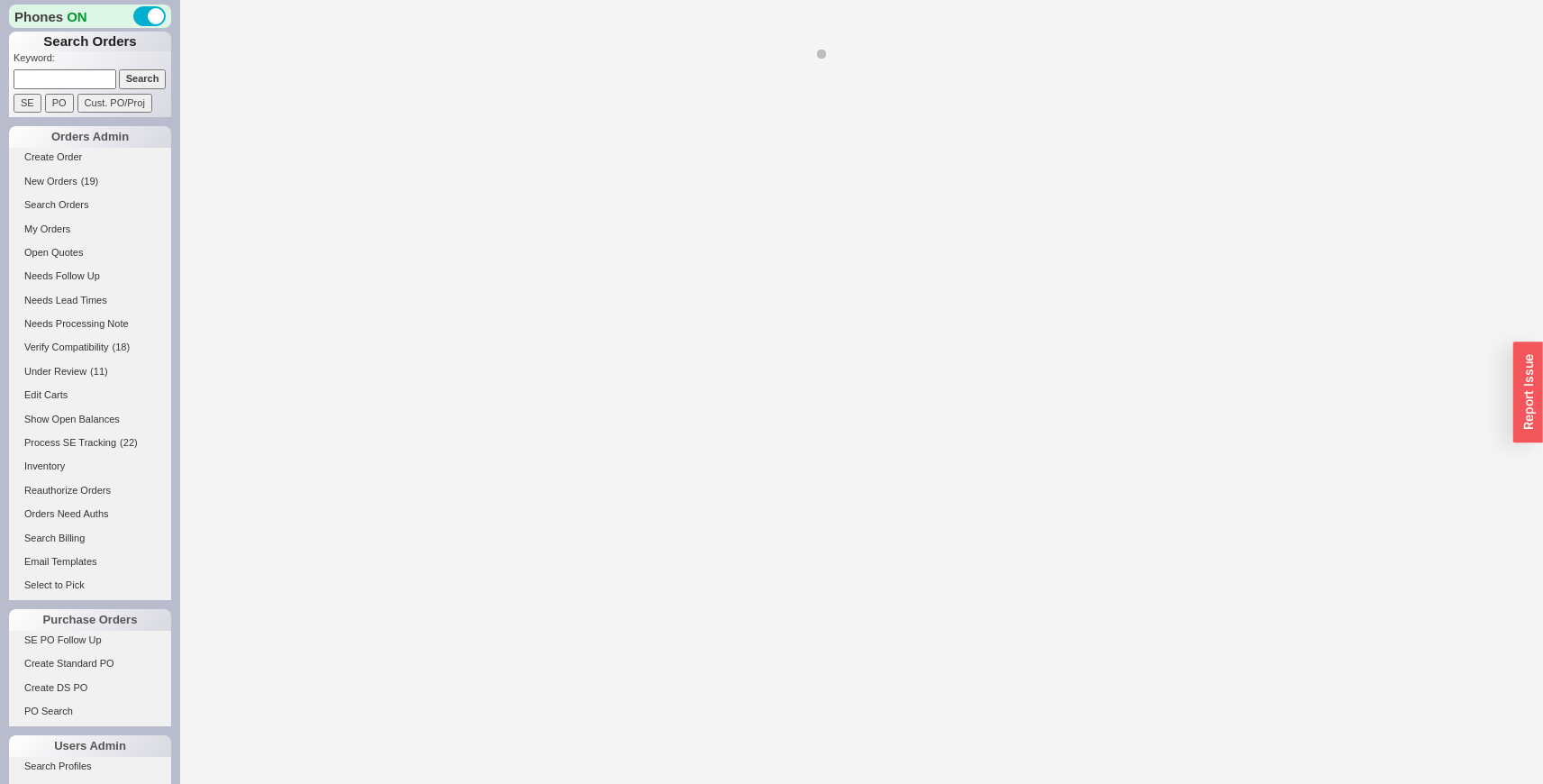
select select "LOW"
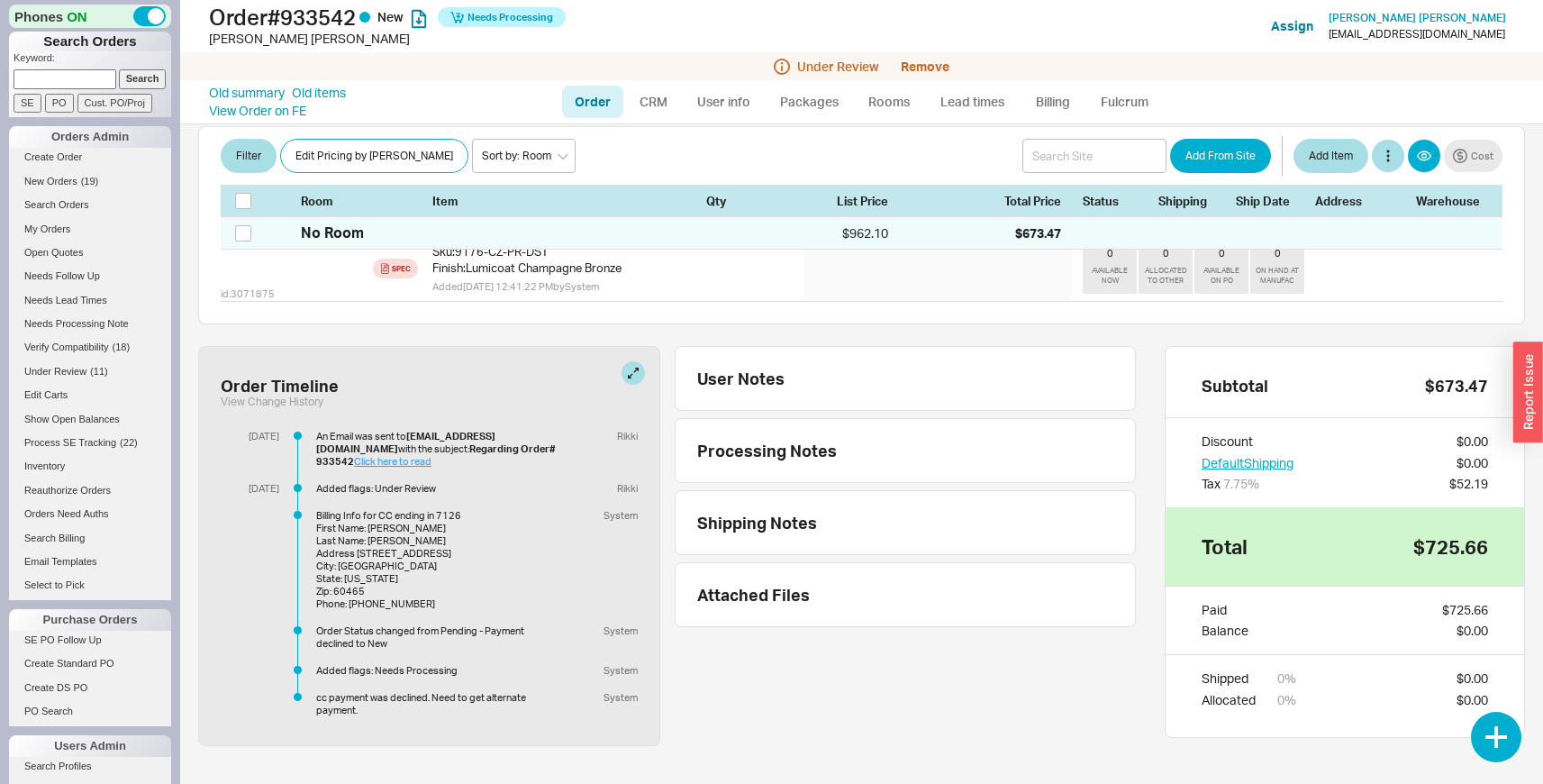
click at [431, 455] on link "Click here to read" at bounding box center [393, 461] width 78 height 13
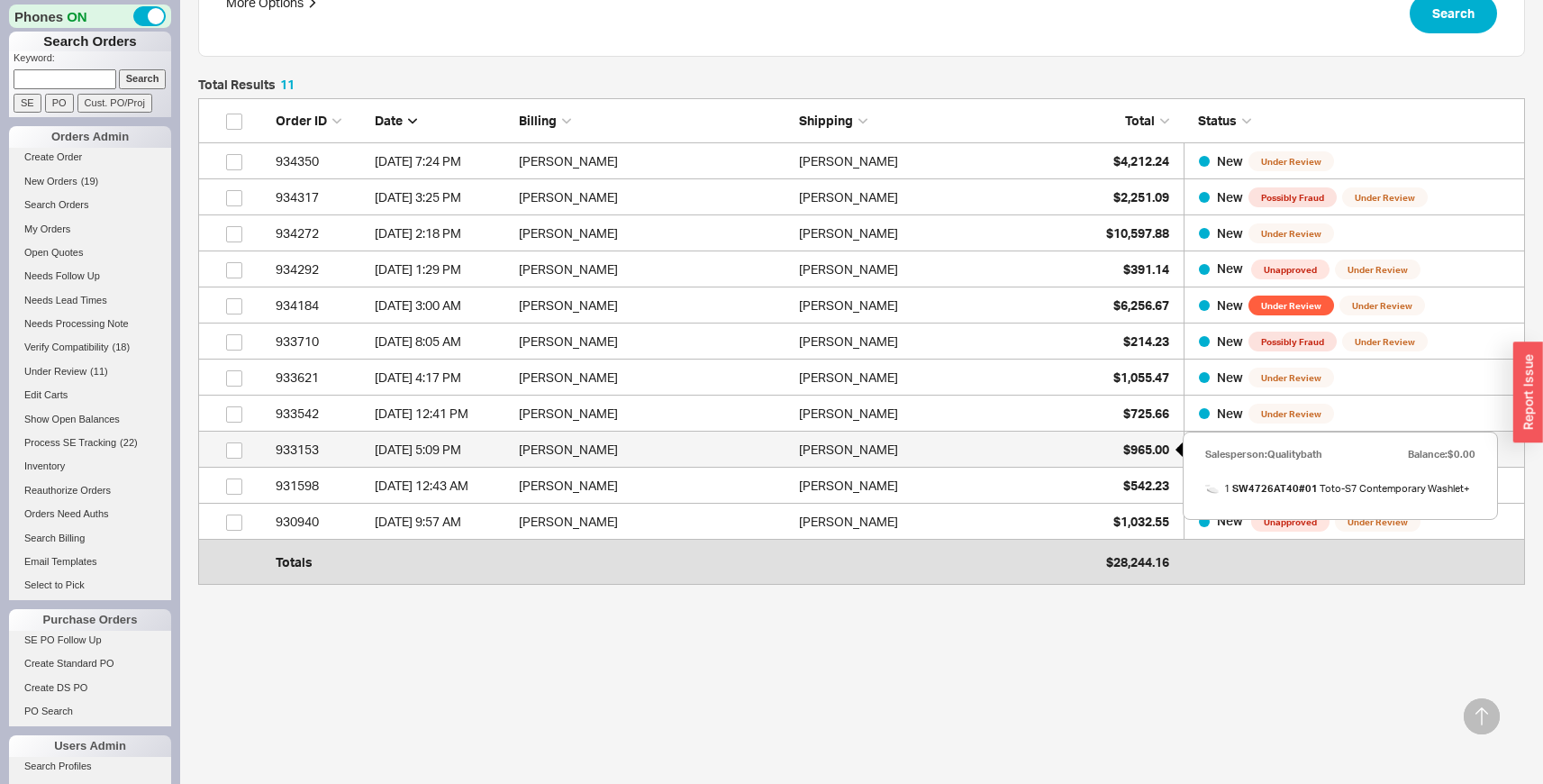
click at [1143, 446] on span "$965.00" at bounding box center [1146, 449] width 46 height 15
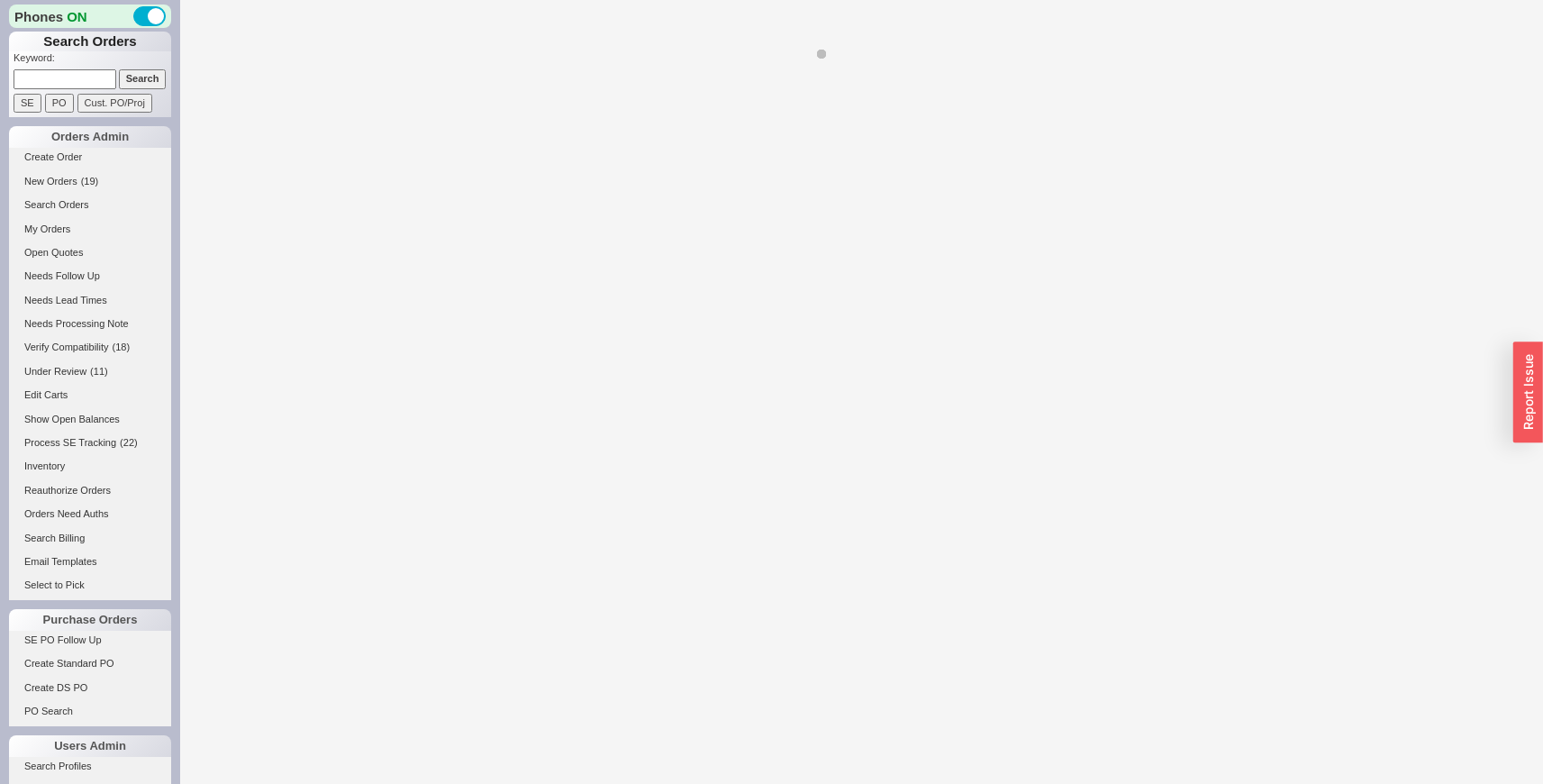
select select "LOW"
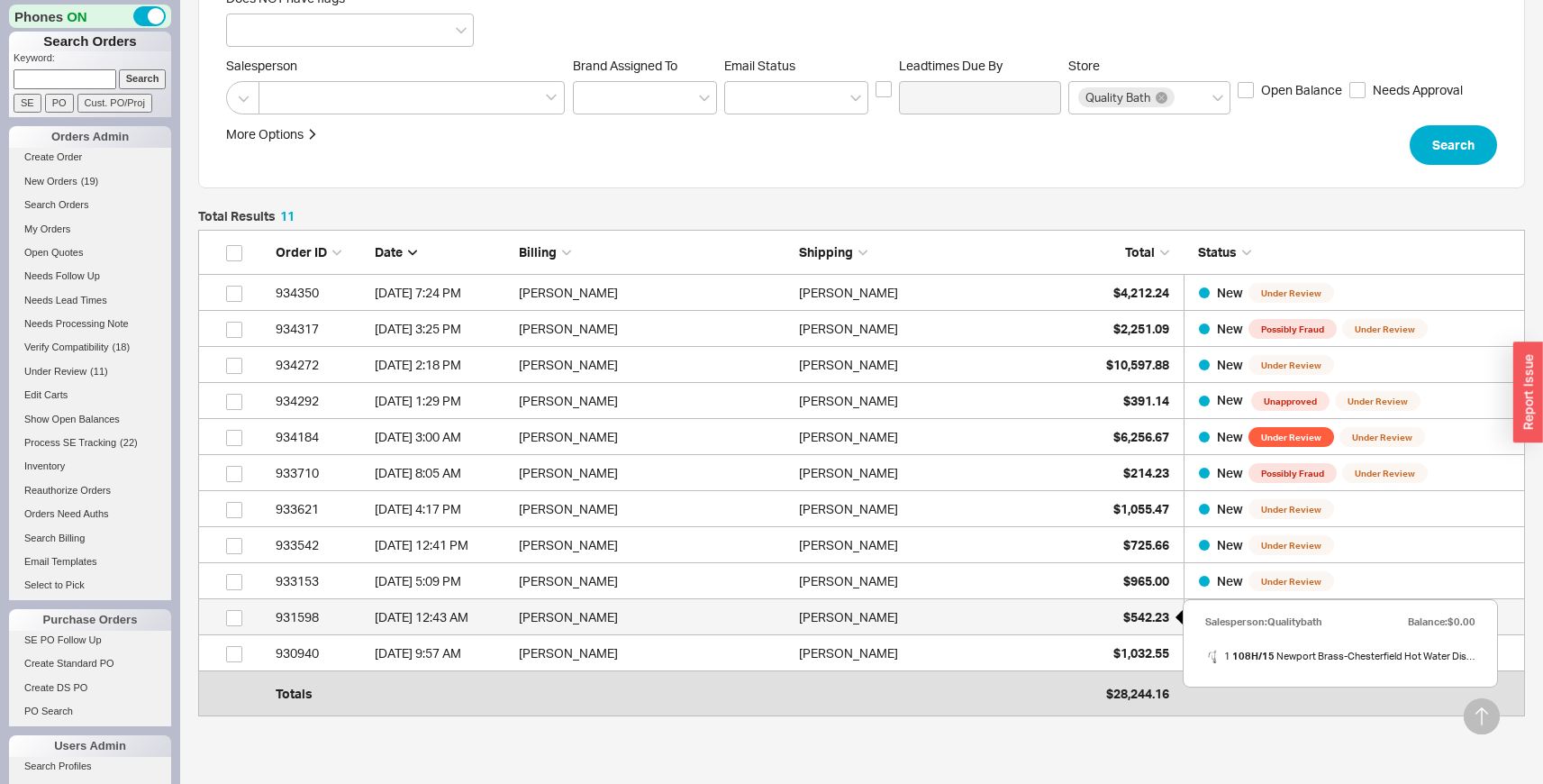
click at [1092, 610] on div "$542.23" at bounding box center [1124, 617] width 90 height 36
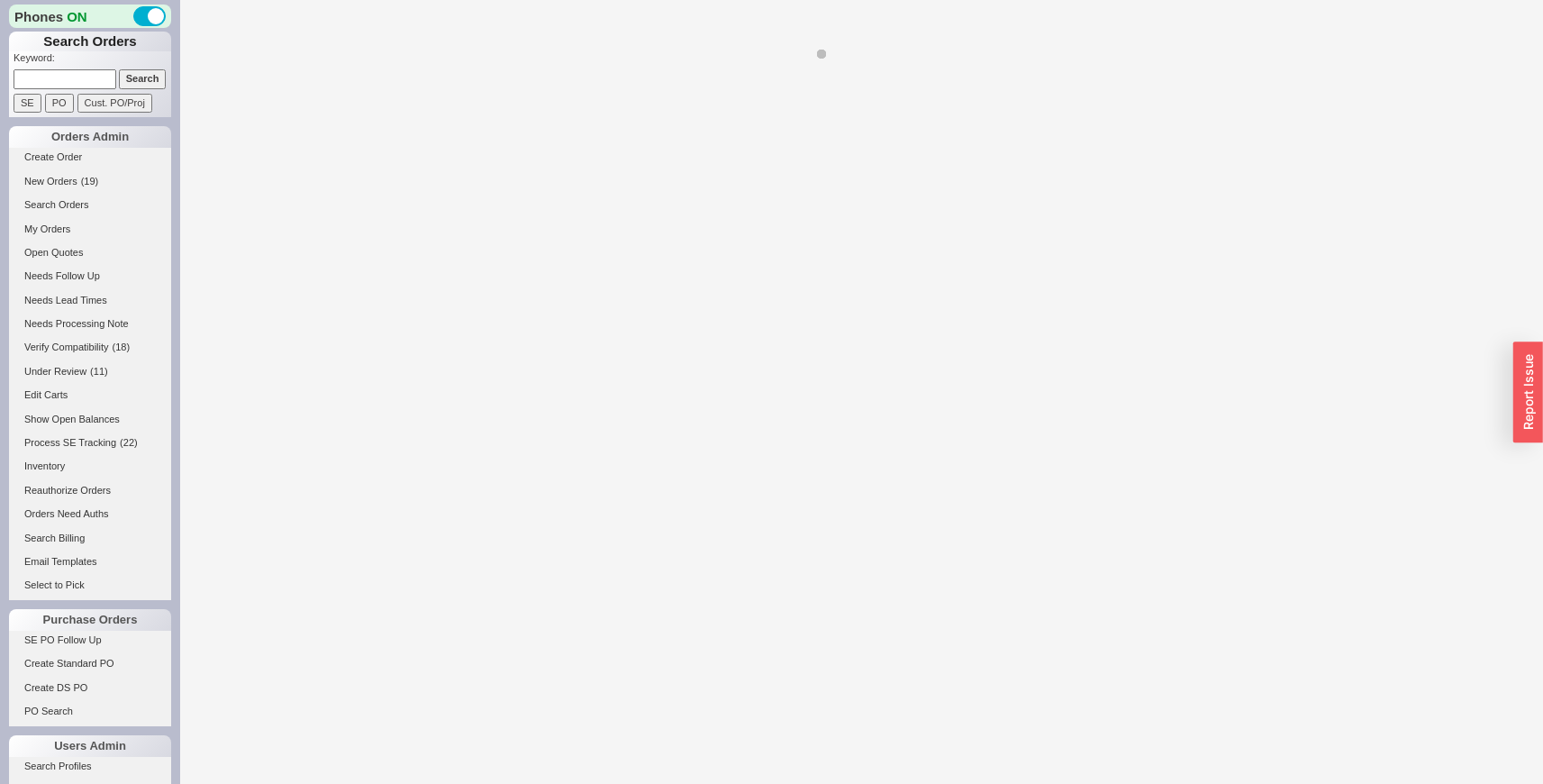
select select "LOW"
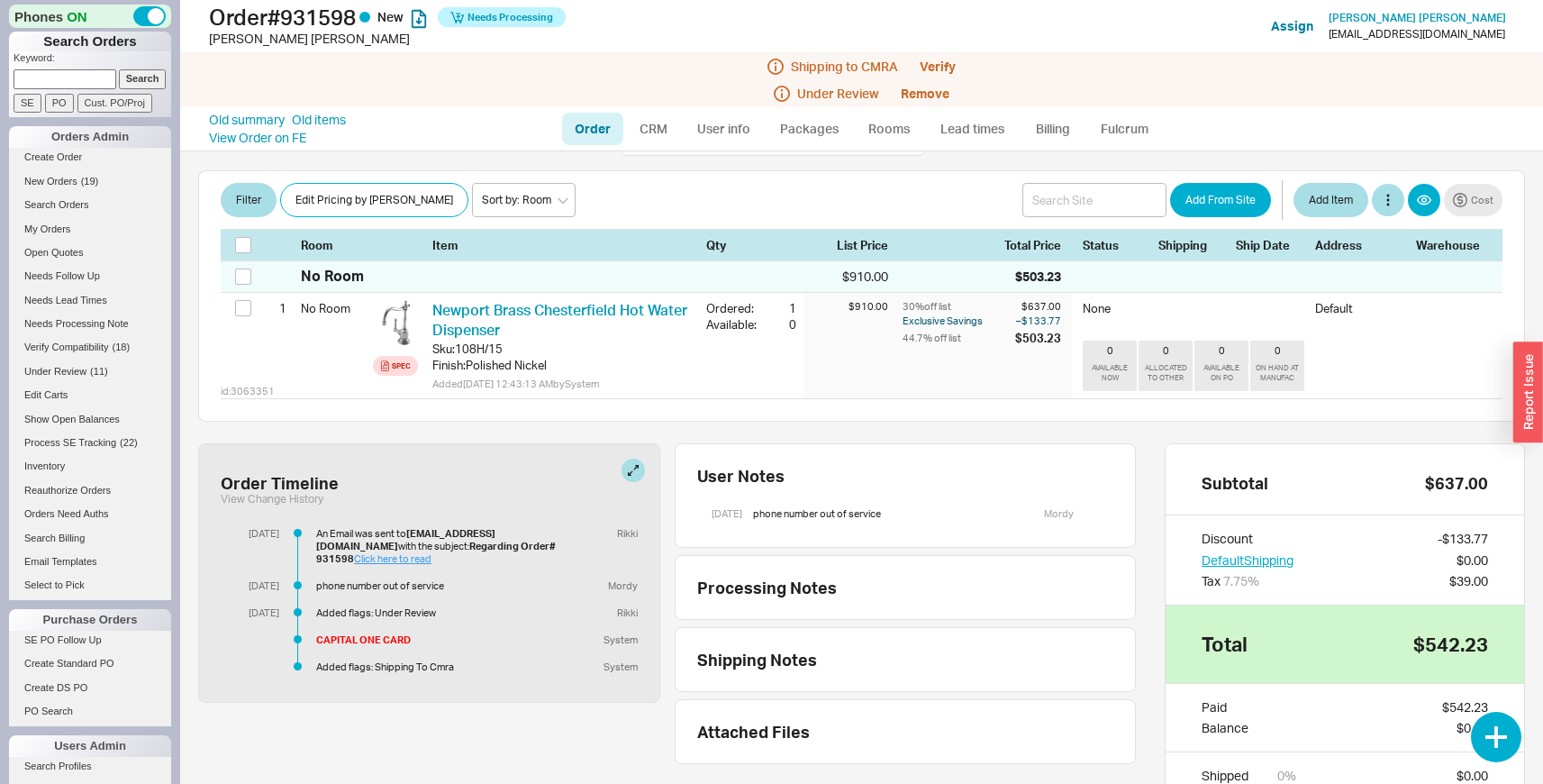
click at [431, 553] on link "Click here to read" at bounding box center [393, 559] width 78 height 13
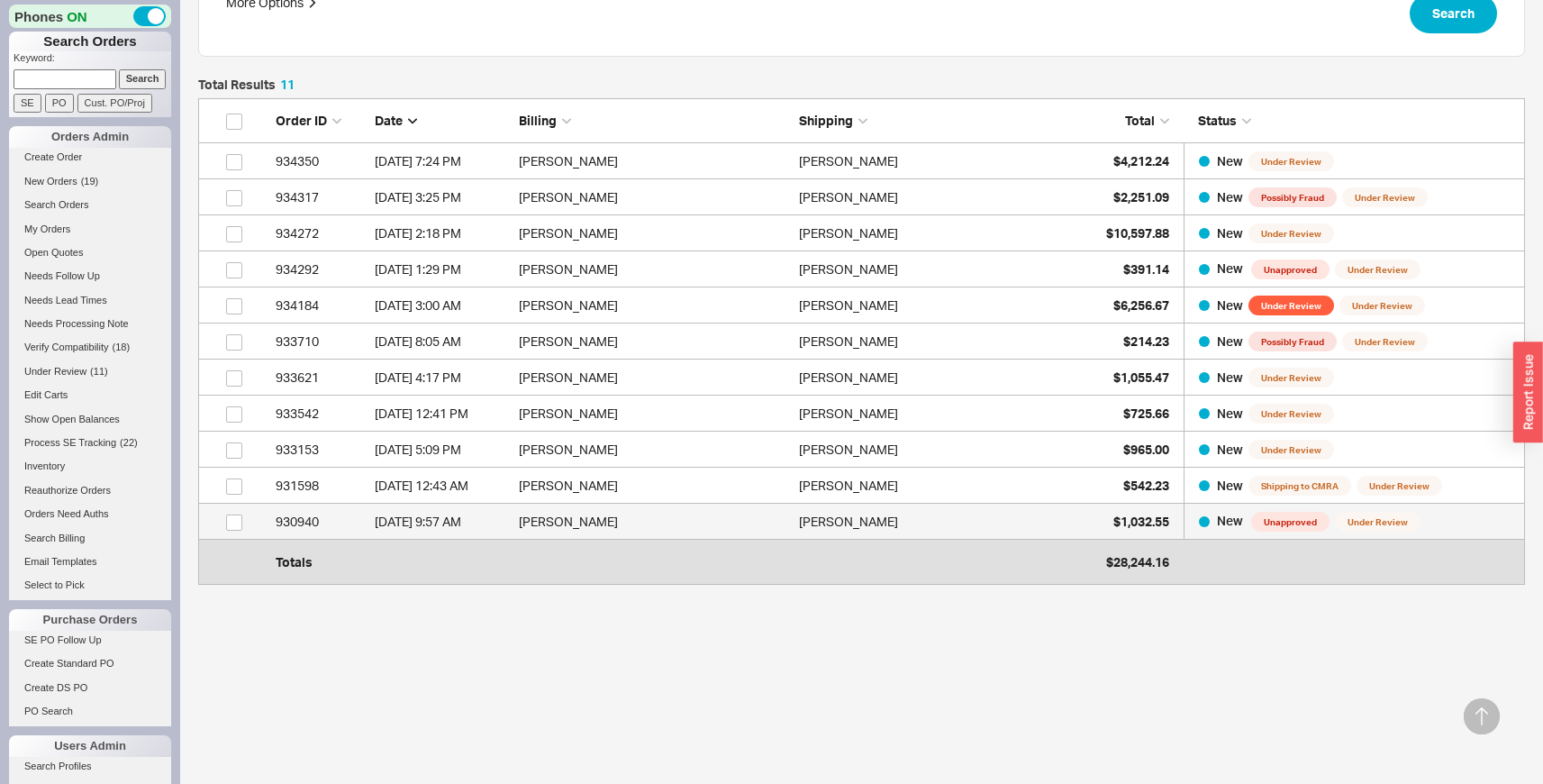
click at [988, 526] on div "Mark Unger" at bounding box center [935, 522] width 271 height 36
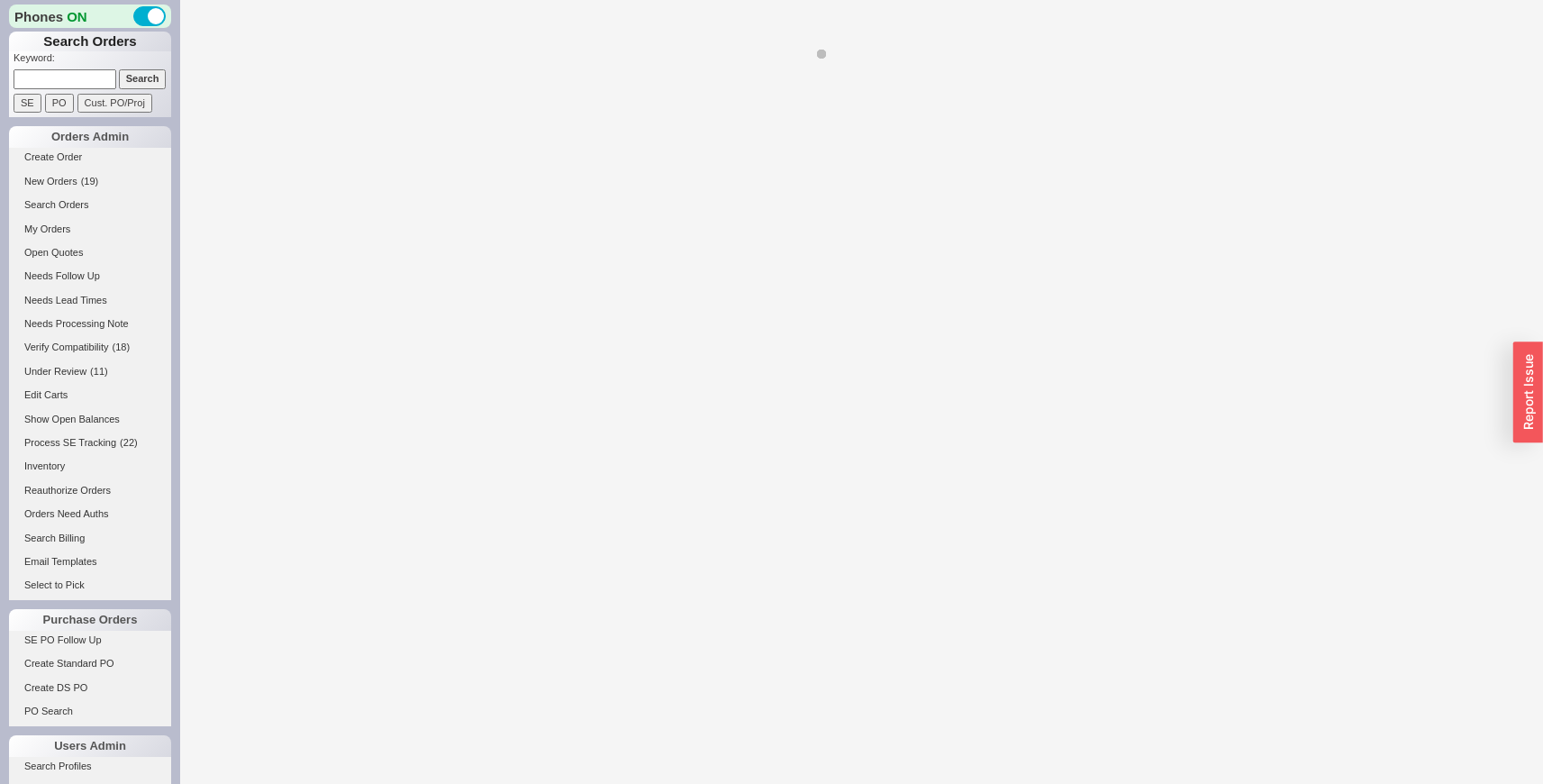
select select "LOW"
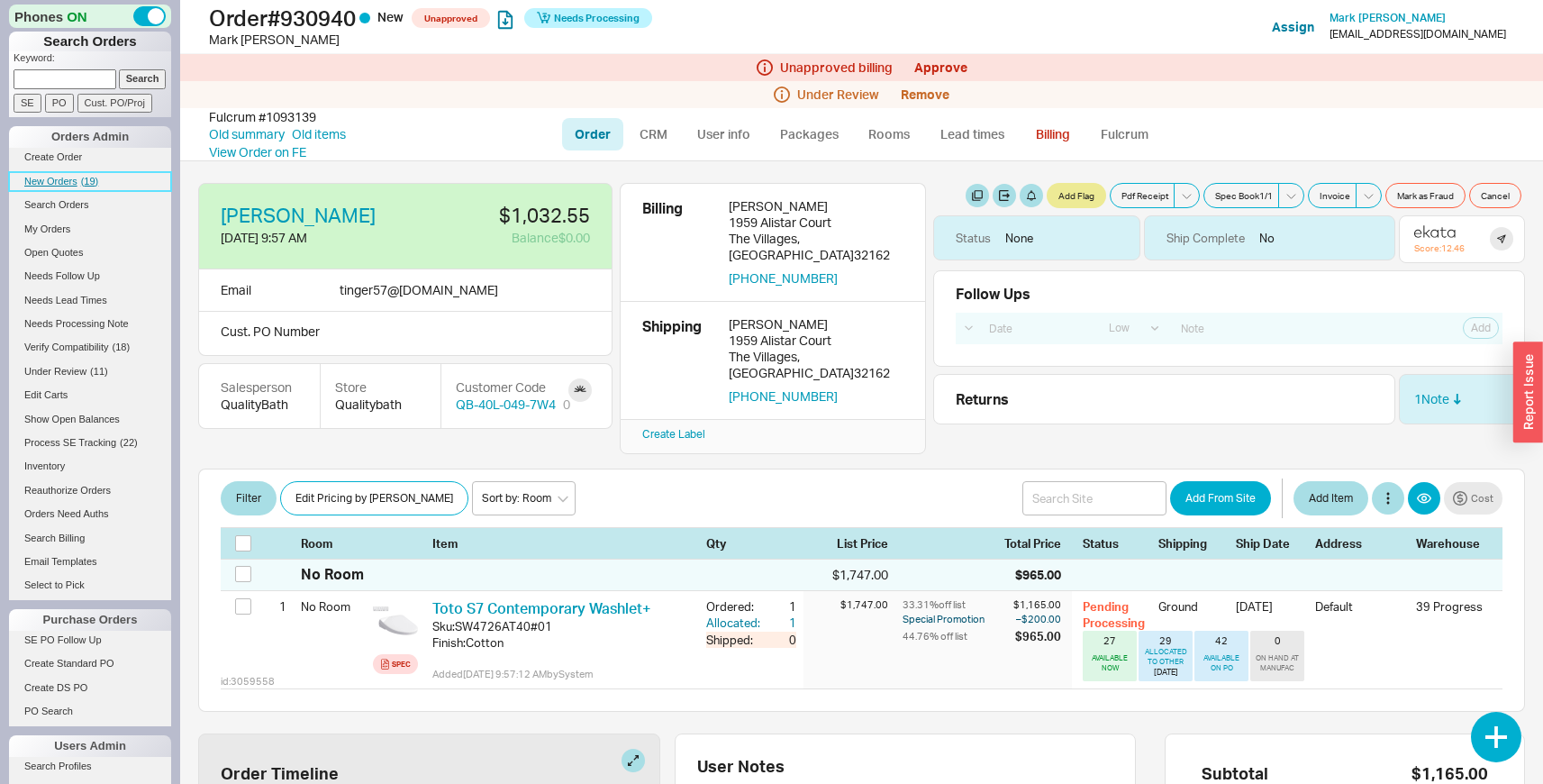
click at [88, 181] on span "( 19 )" at bounding box center [90, 181] width 18 height 11
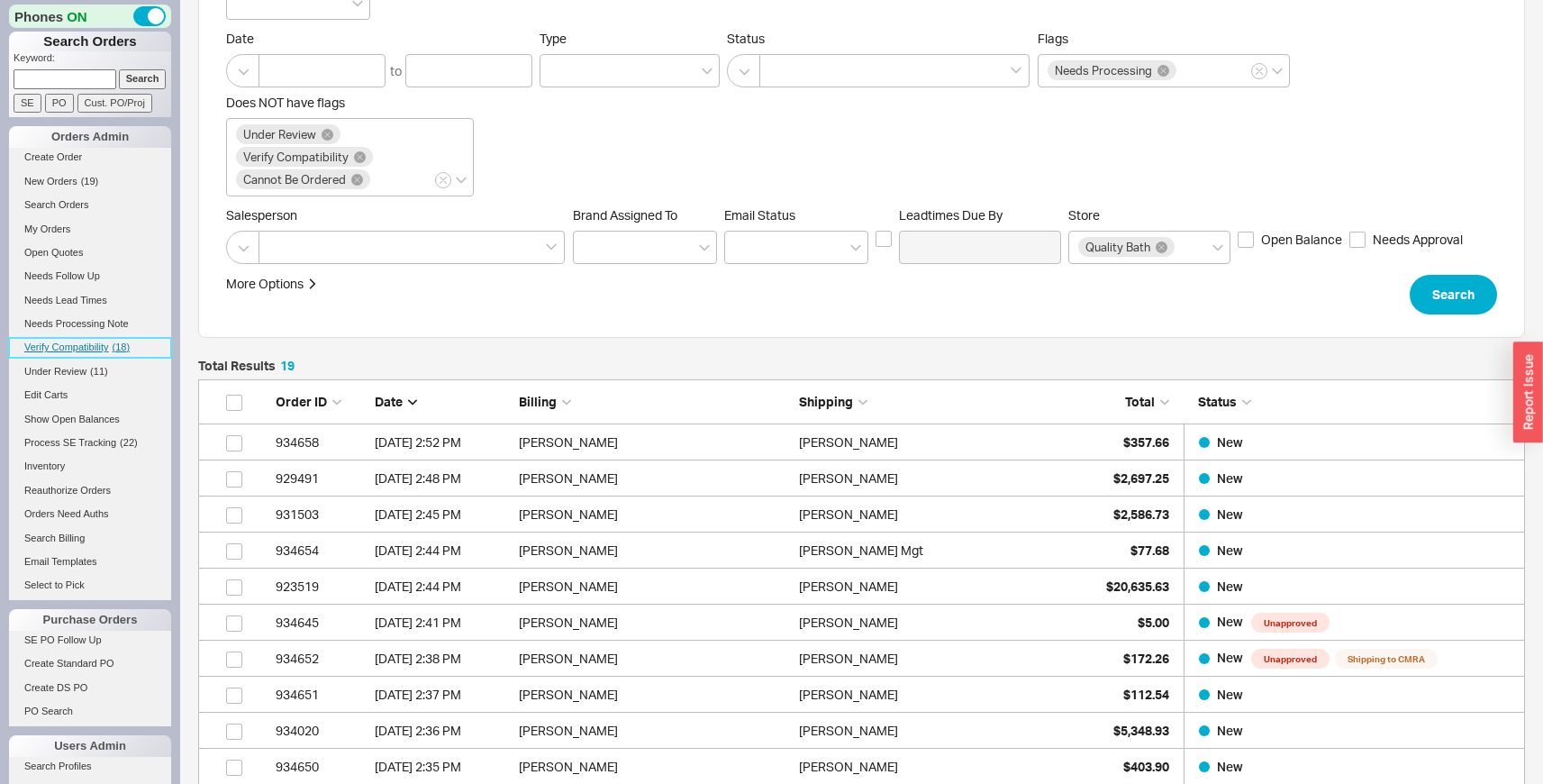
click at [80, 339] on link "Verify Compatibility ( 18 )" at bounding box center [90, 347] width 162 height 19
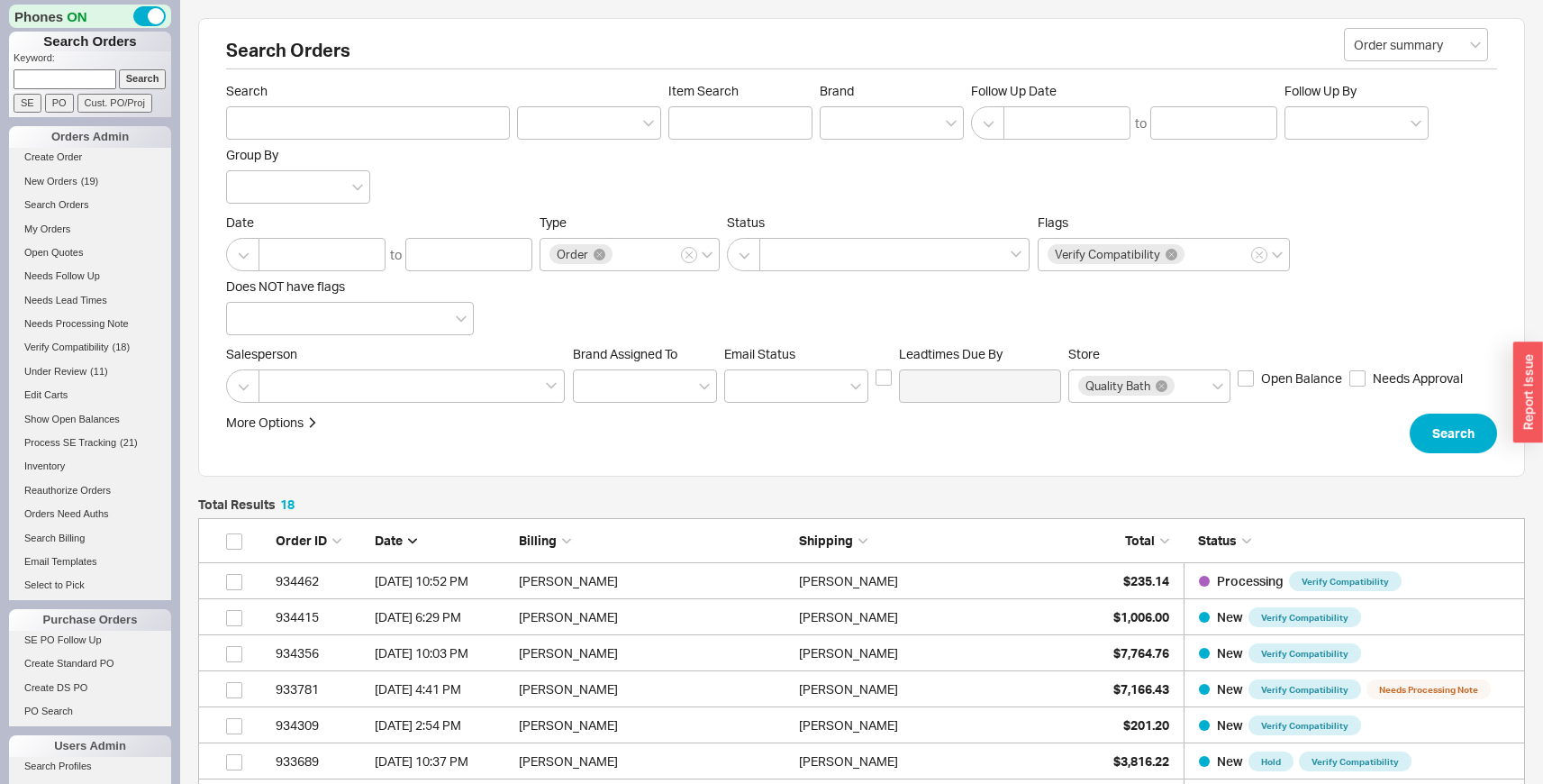
scroll to position [14, 14]
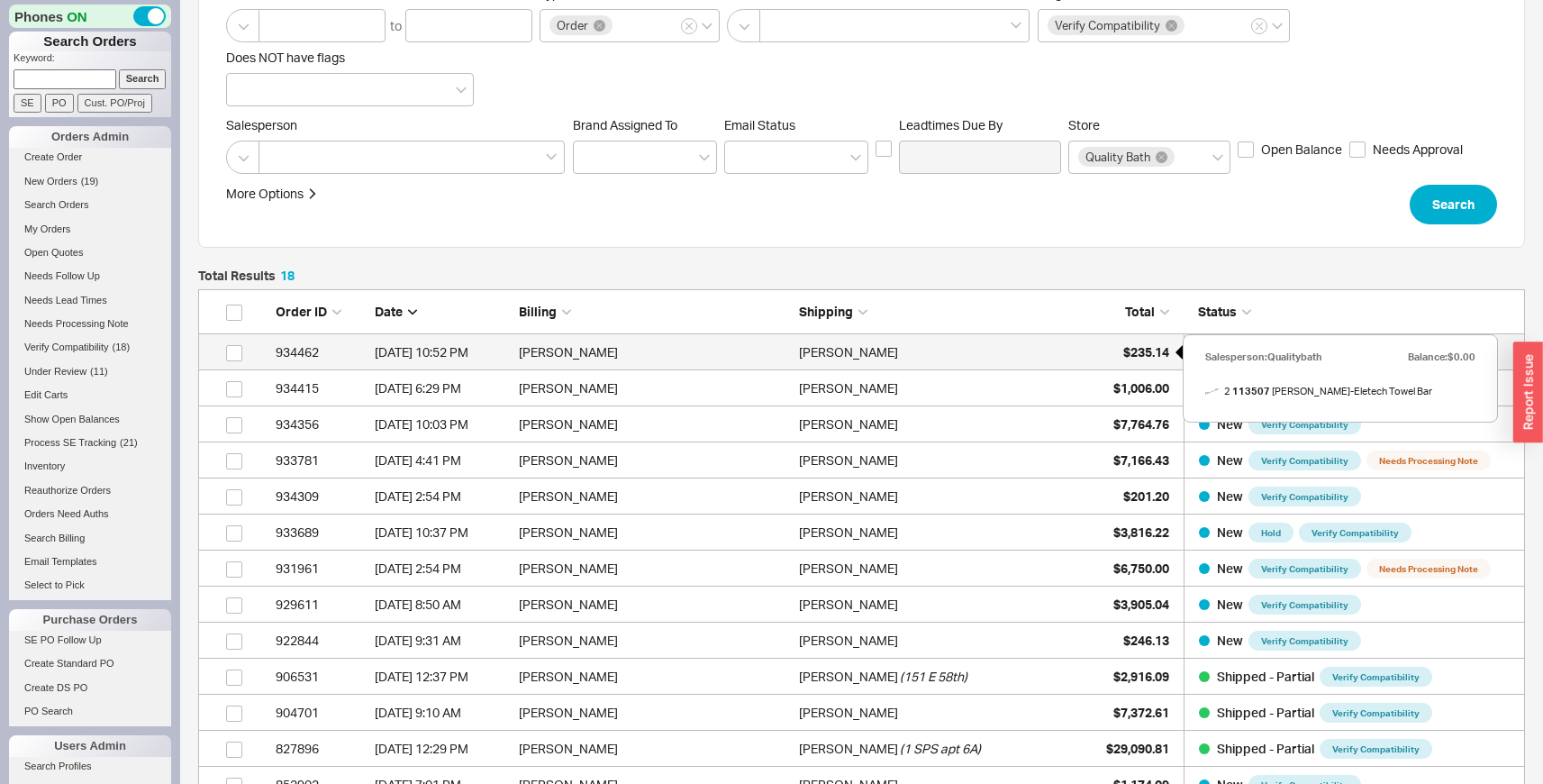
click at [1112, 345] on div "$235.14" at bounding box center [1124, 353] width 90 height 36
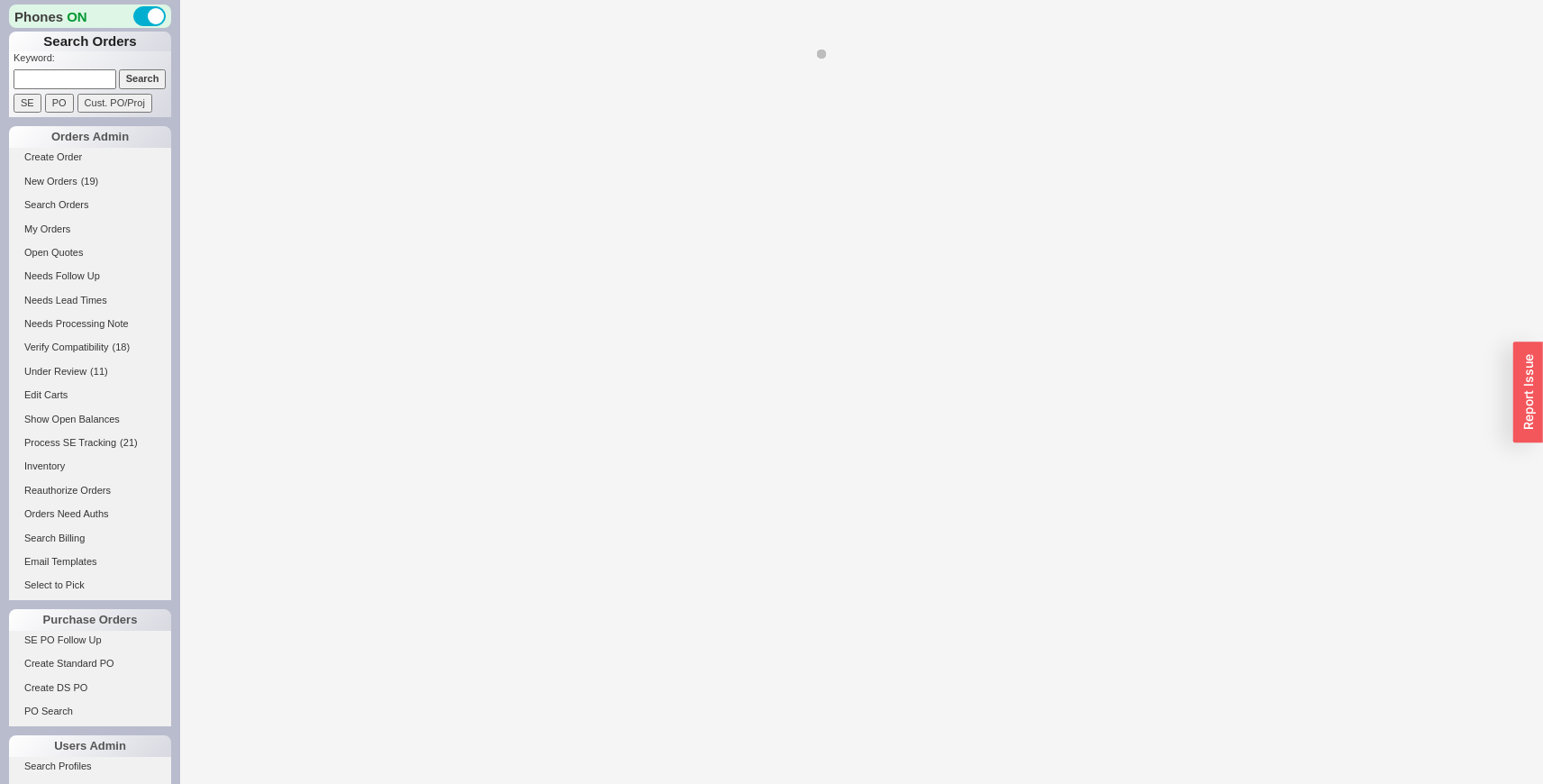
select select "LOW"
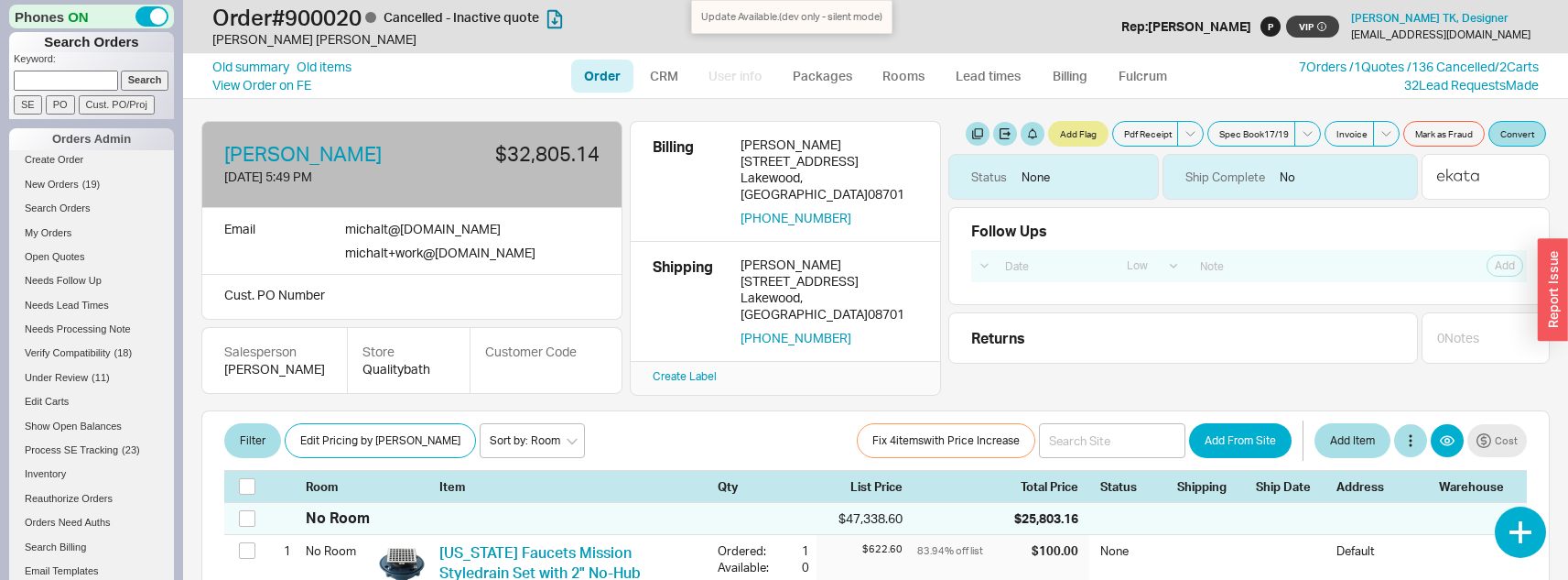
select select "LOW"
click at [52, 188] on span "New Orders" at bounding box center [51, 184] width 54 height 11
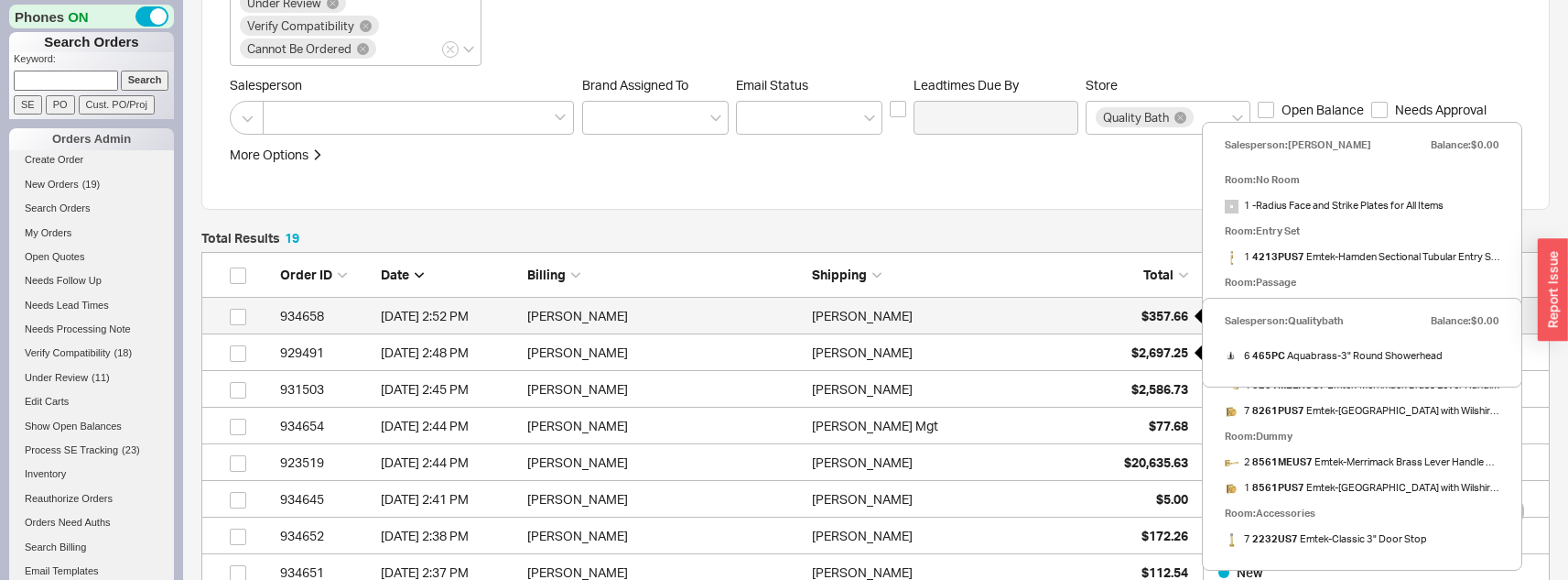
scroll to position [765, 1335]
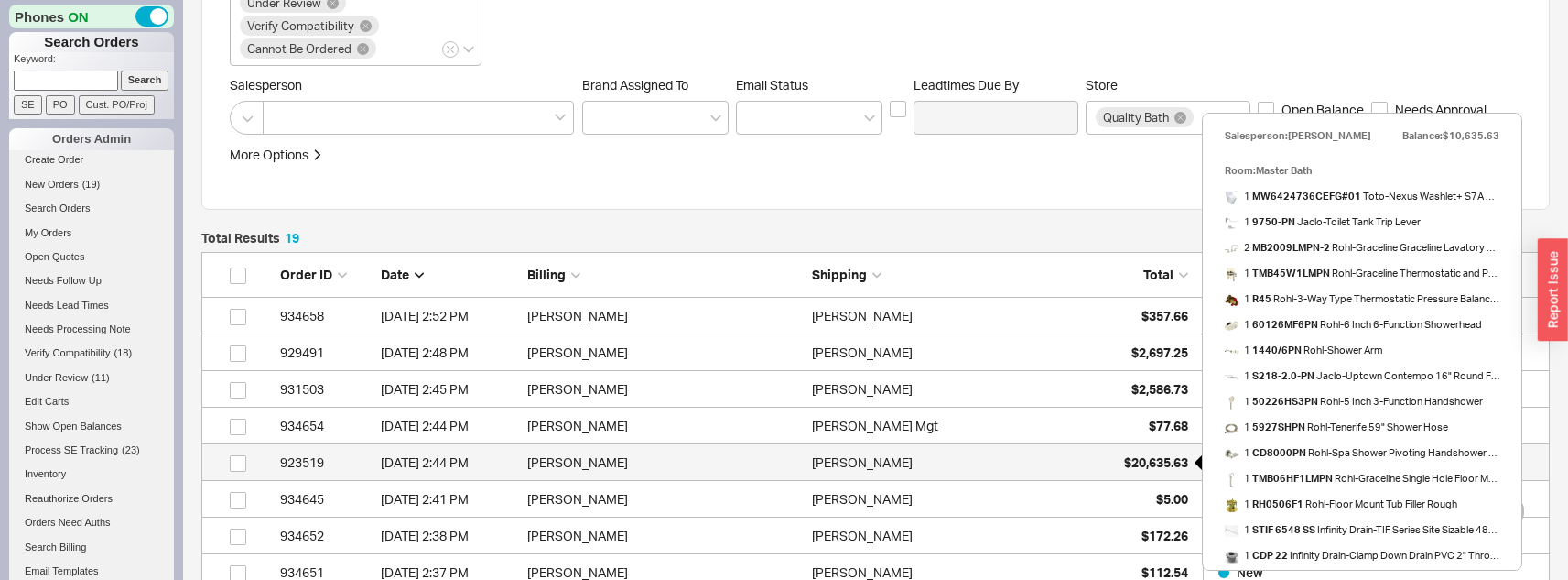
click at [1153, 447] on div "$20,635.63" at bounding box center [1142, 462] width 92 height 37
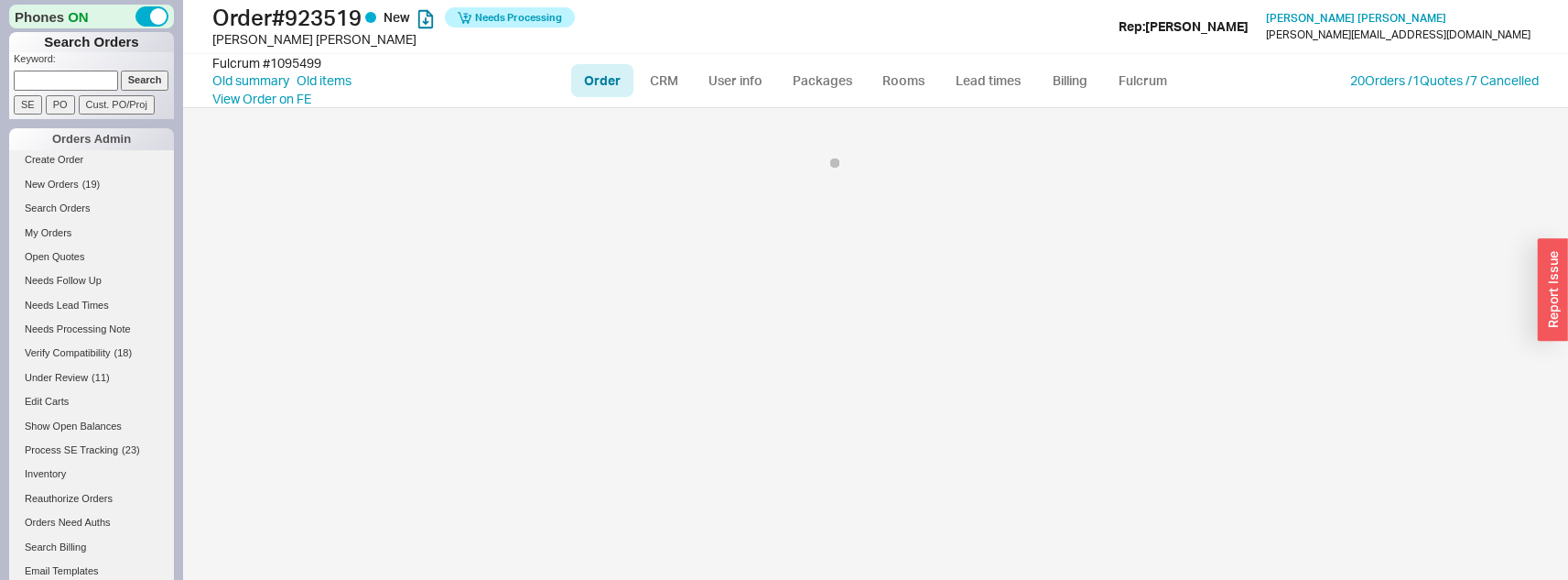
select select "LOW"
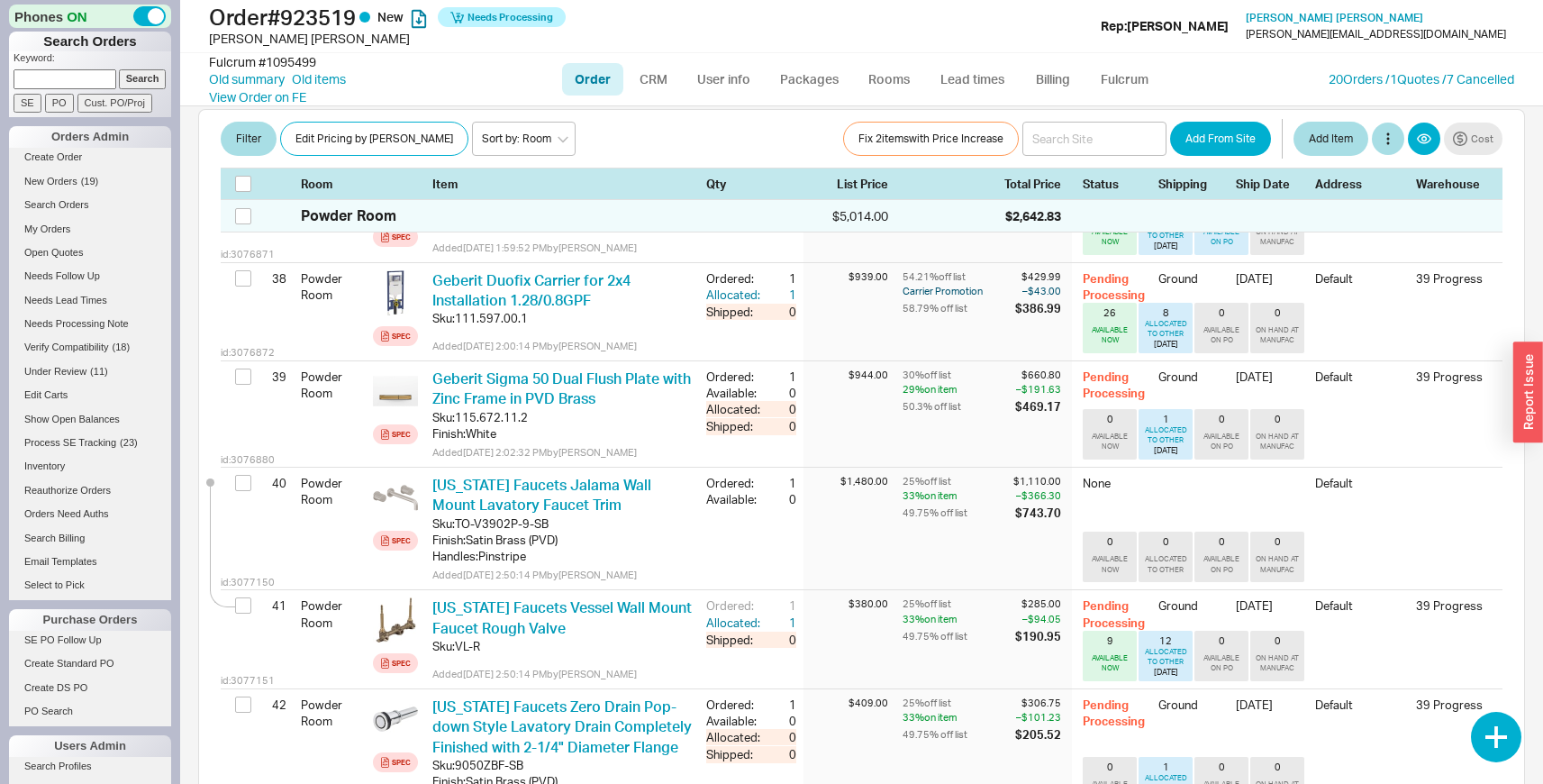
scroll to position [4250, 0]
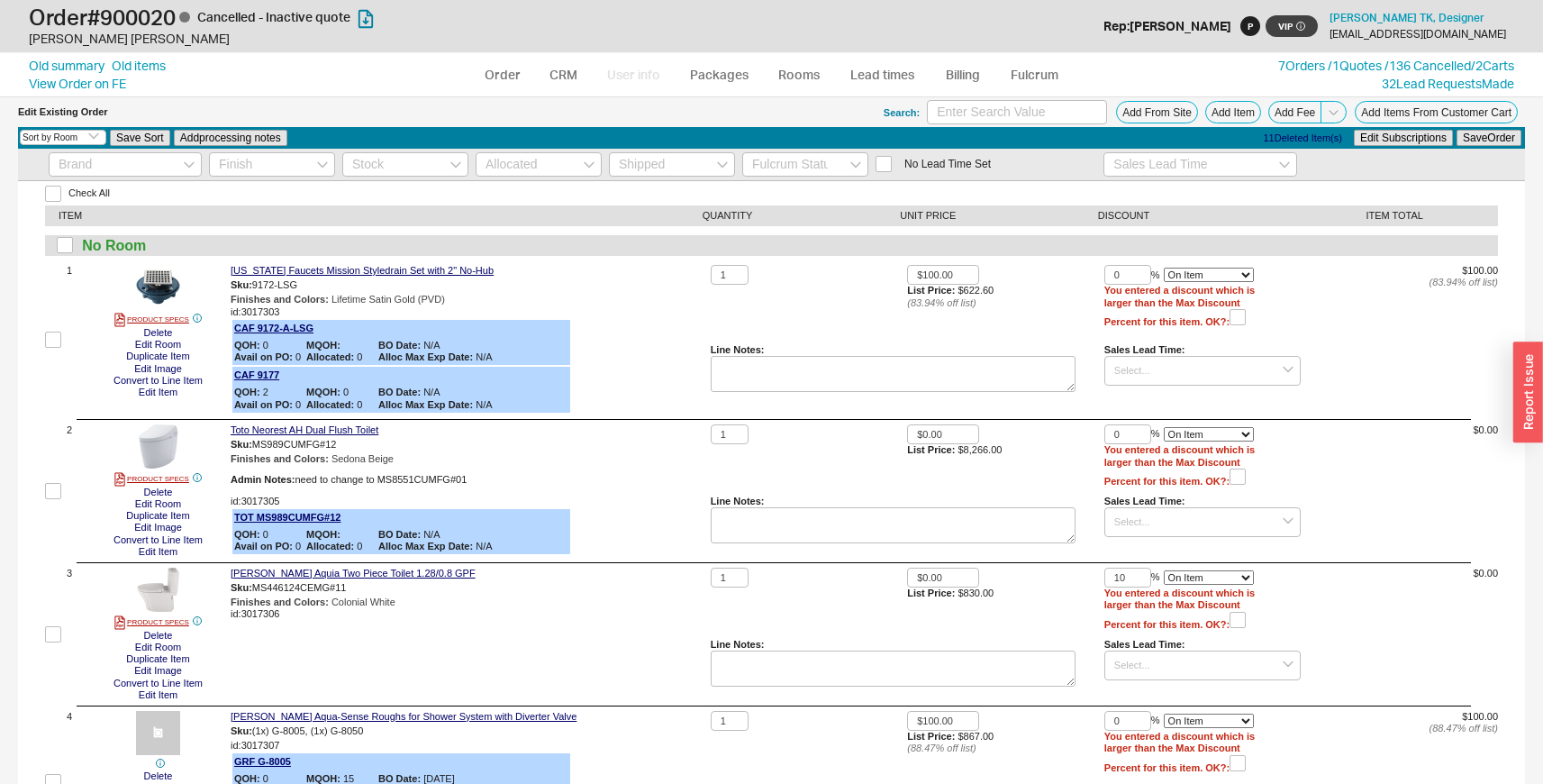
select select "3"
